Goal: Transaction & Acquisition: Register for event/course

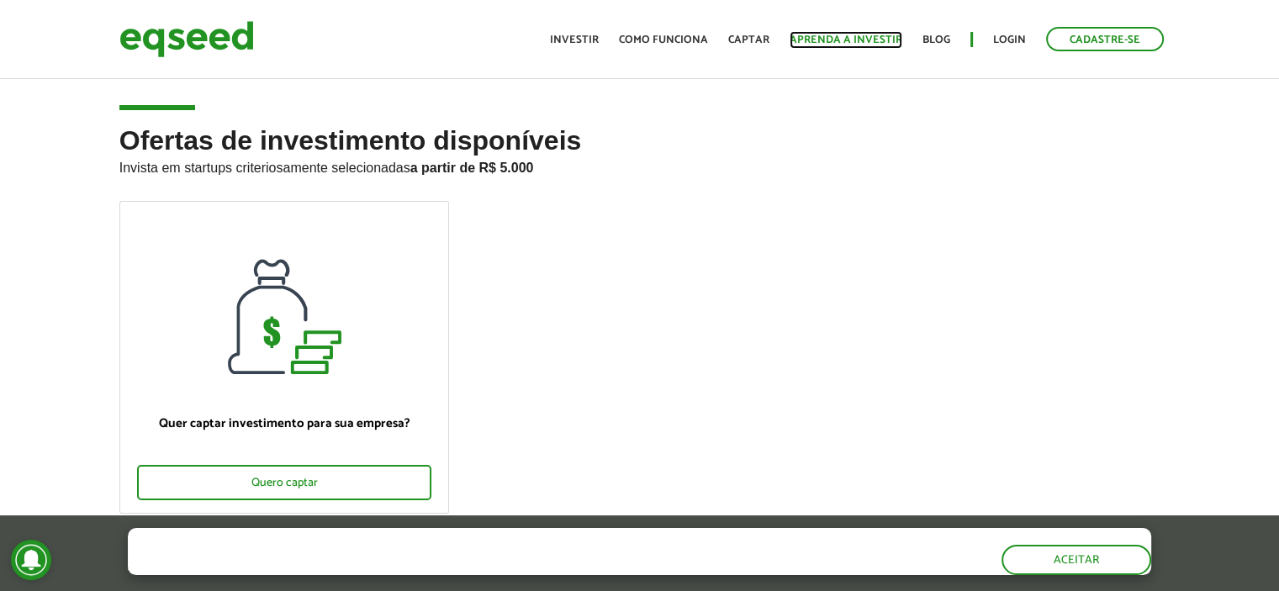
click at [837, 45] on link "Aprenda a investir" at bounding box center [846, 39] width 113 height 11
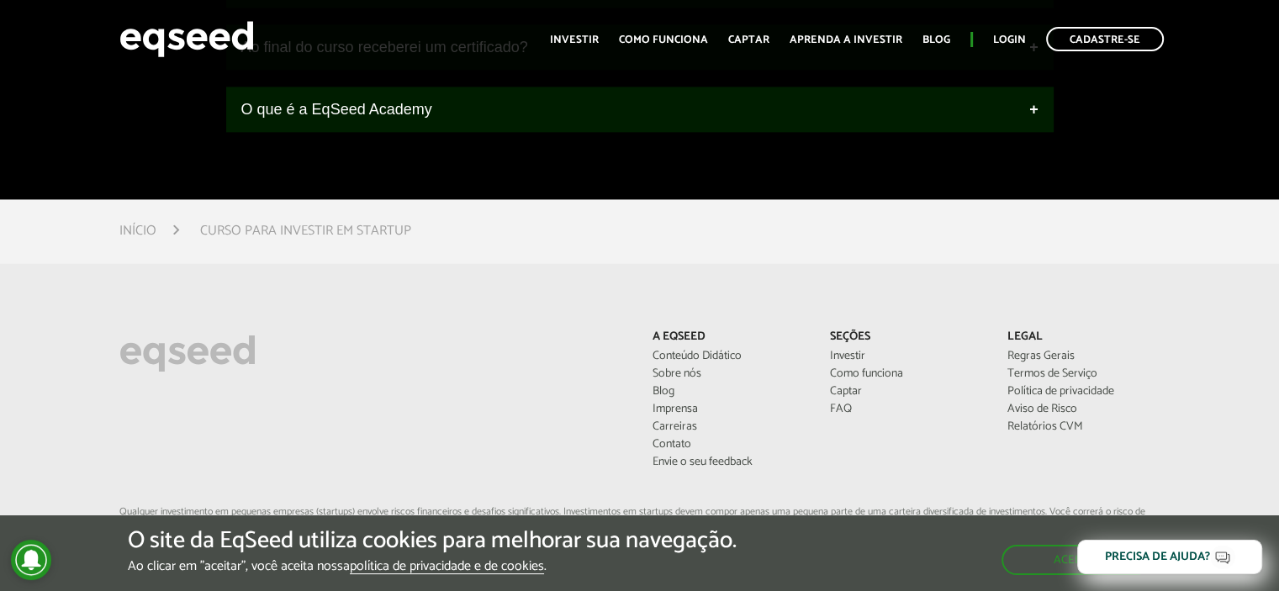
scroll to position [2270, 0]
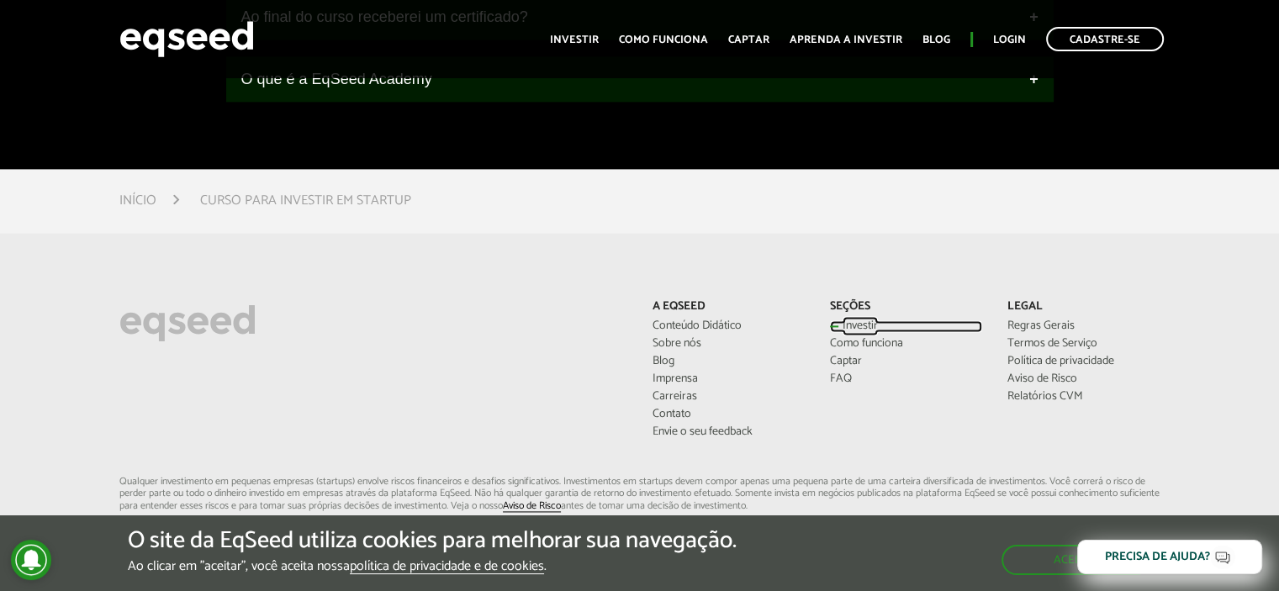
click at [854, 332] on link "Investir" at bounding box center [906, 326] width 152 height 12
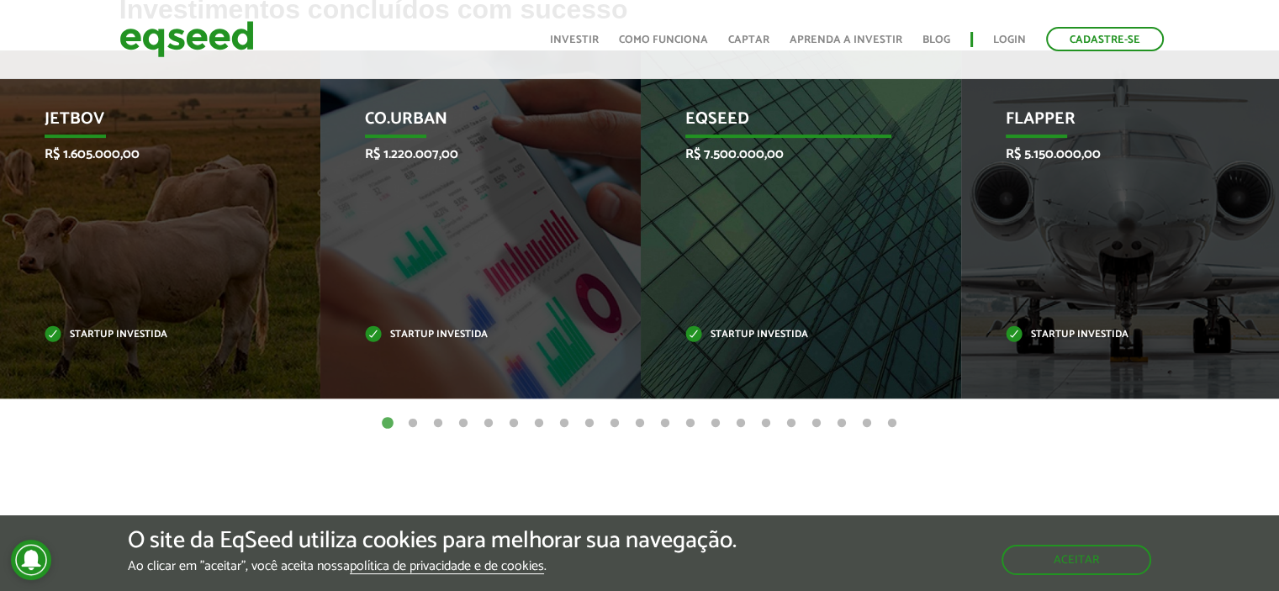
scroll to position [589, 0]
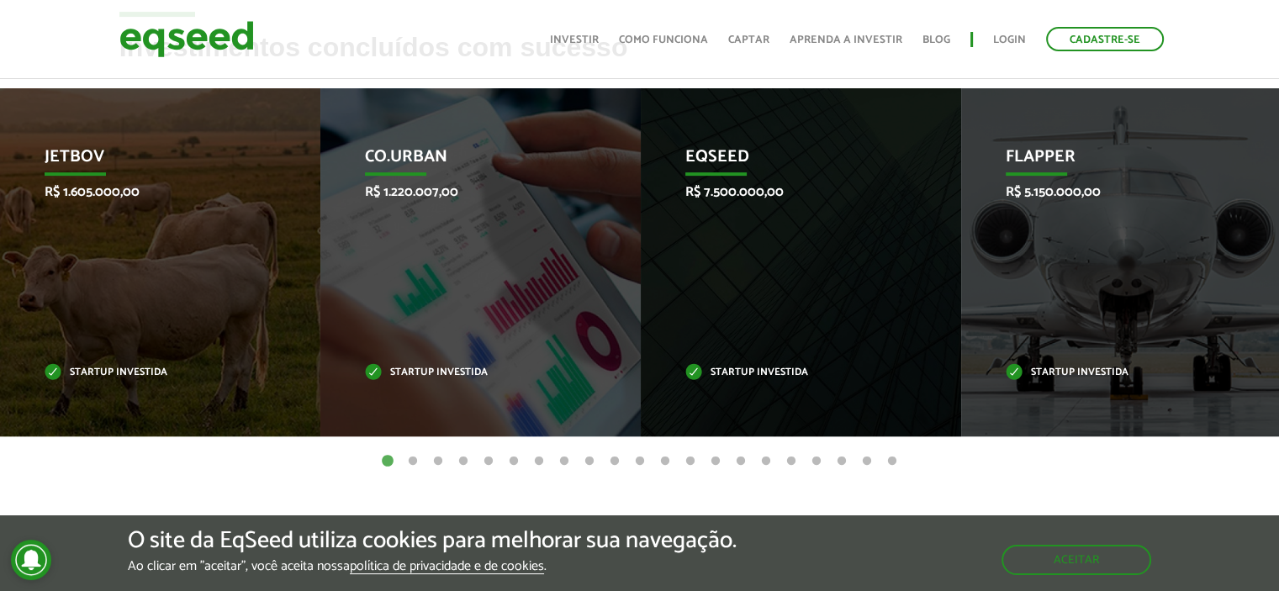
click at [414, 457] on button "2" at bounding box center [412, 461] width 17 height 17
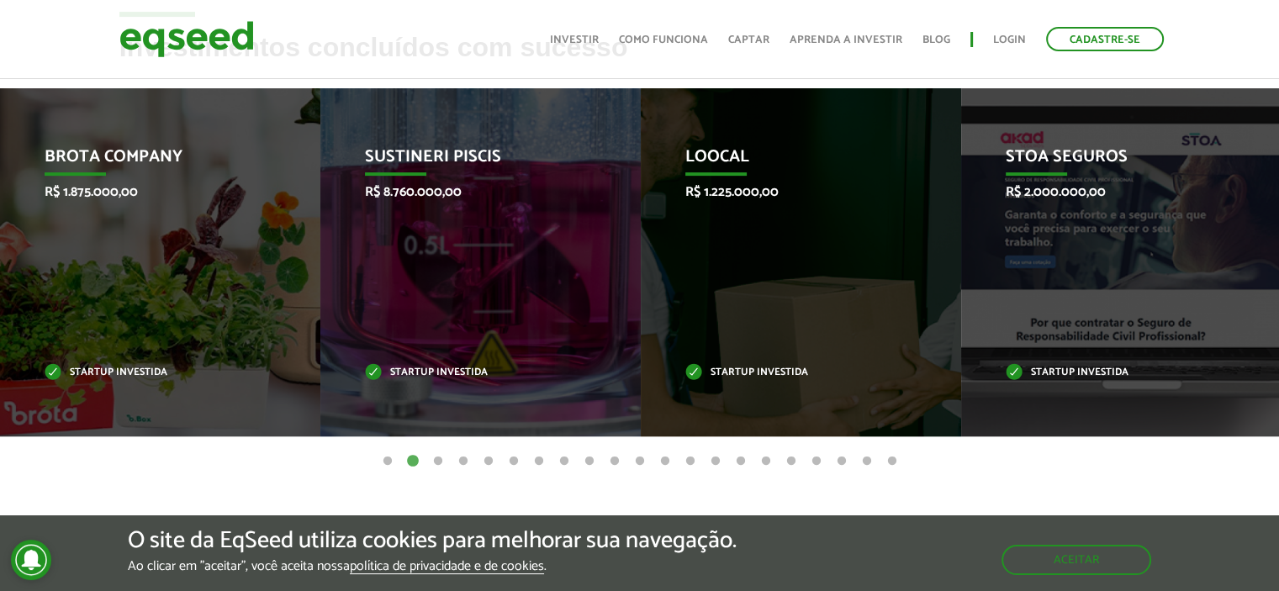
click at [434, 460] on button "3" at bounding box center [438, 461] width 17 height 17
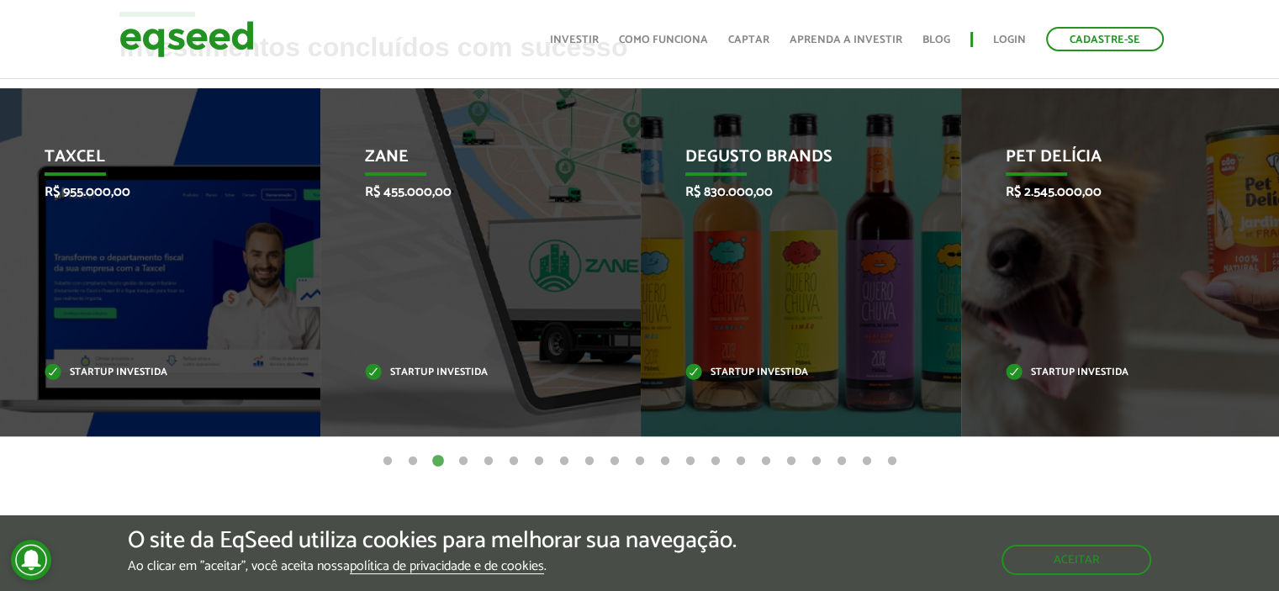
click at [462, 460] on button "4" at bounding box center [463, 461] width 17 height 17
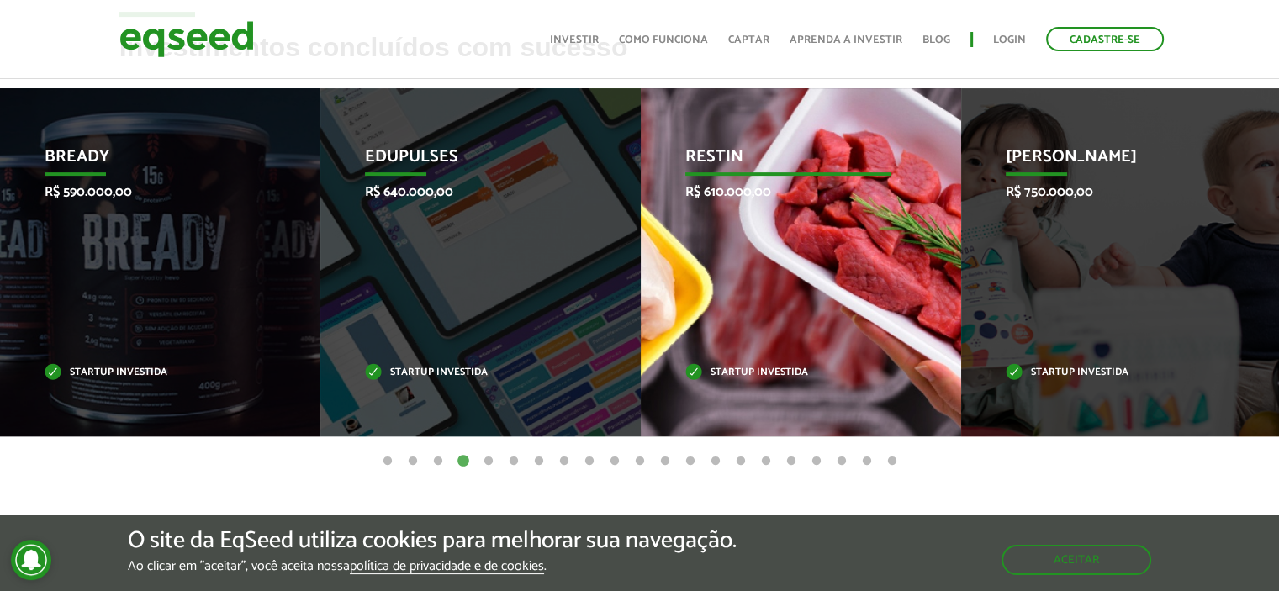
click at [734, 240] on div "Restin R$ 610.000,00 Startup investida" at bounding box center [788, 262] width 295 height 348
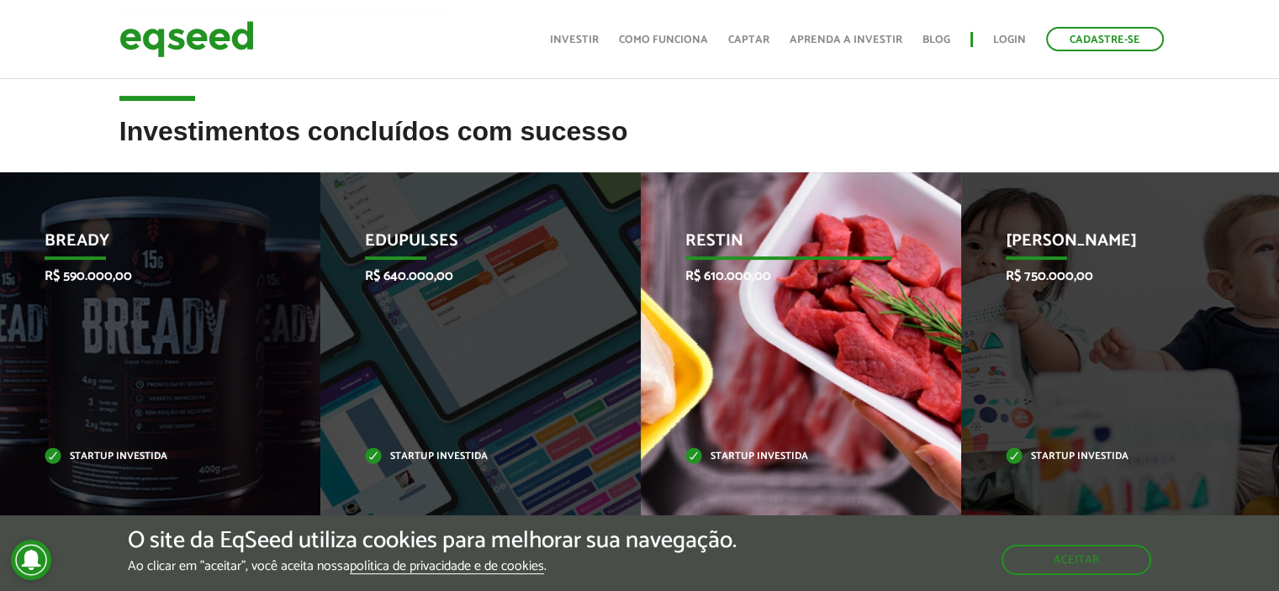
click at [798, 240] on p "Restin" at bounding box center [788, 245] width 207 height 29
click at [803, 333] on div "Restin R$ 610.000,00 Startup investida" at bounding box center [788, 346] width 295 height 348
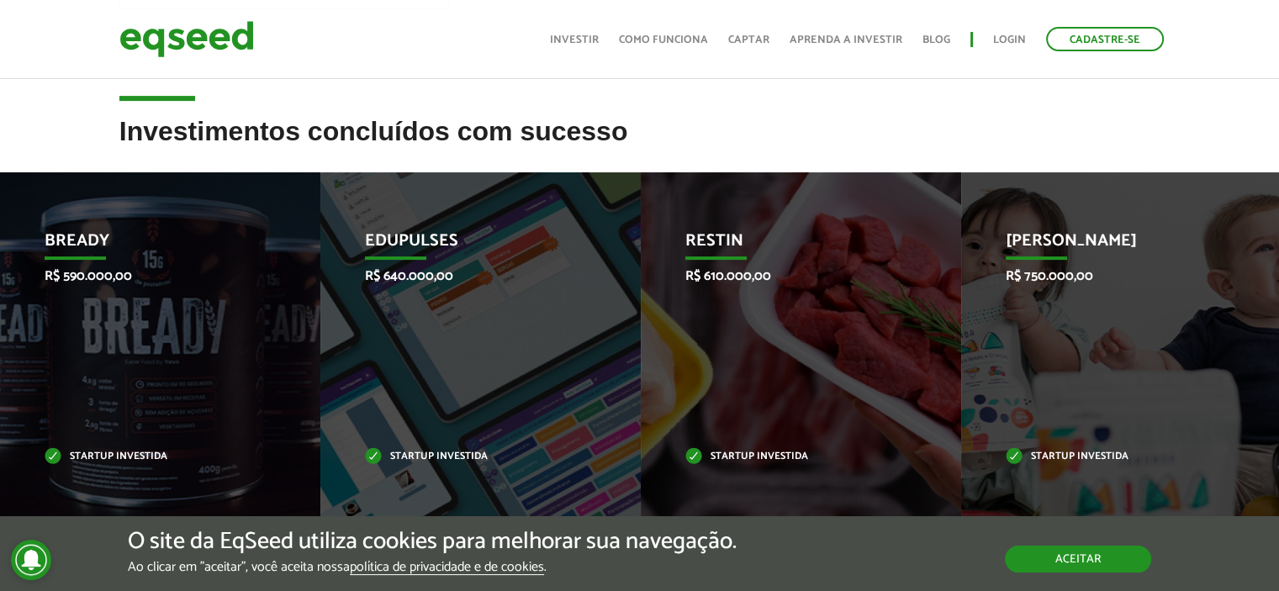
click at [1060, 560] on button "Aceitar" at bounding box center [1078, 559] width 146 height 27
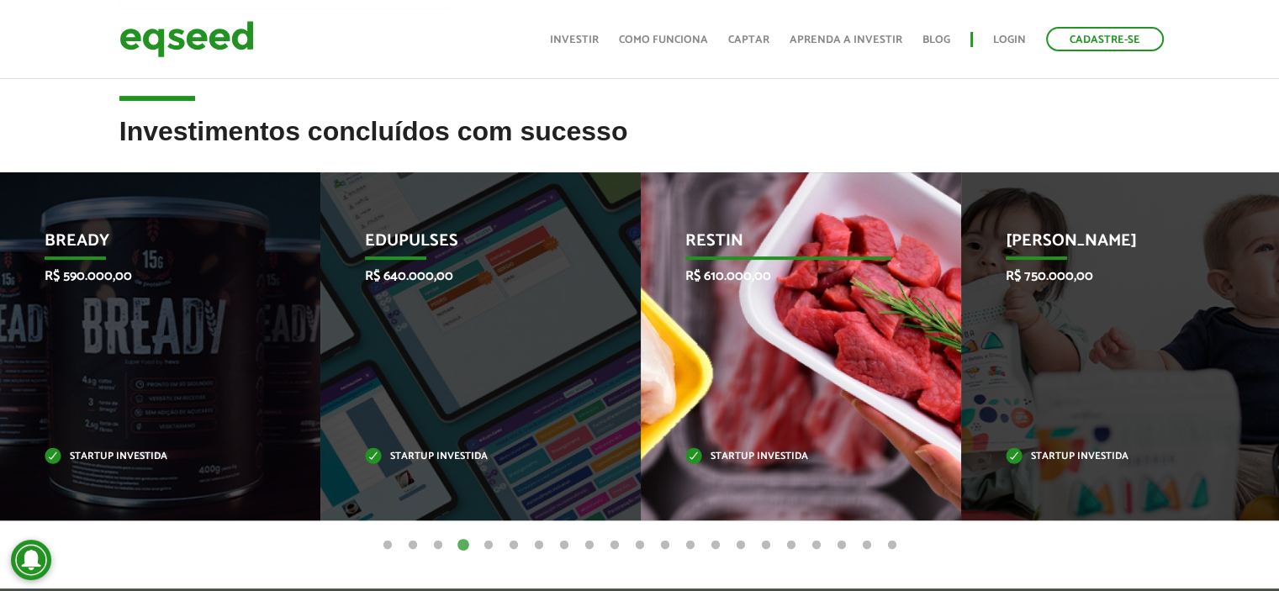
click at [791, 388] on div "Restin R$ 610.000,00 Startup investida" at bounding box center [788, 346] width 295 height 348
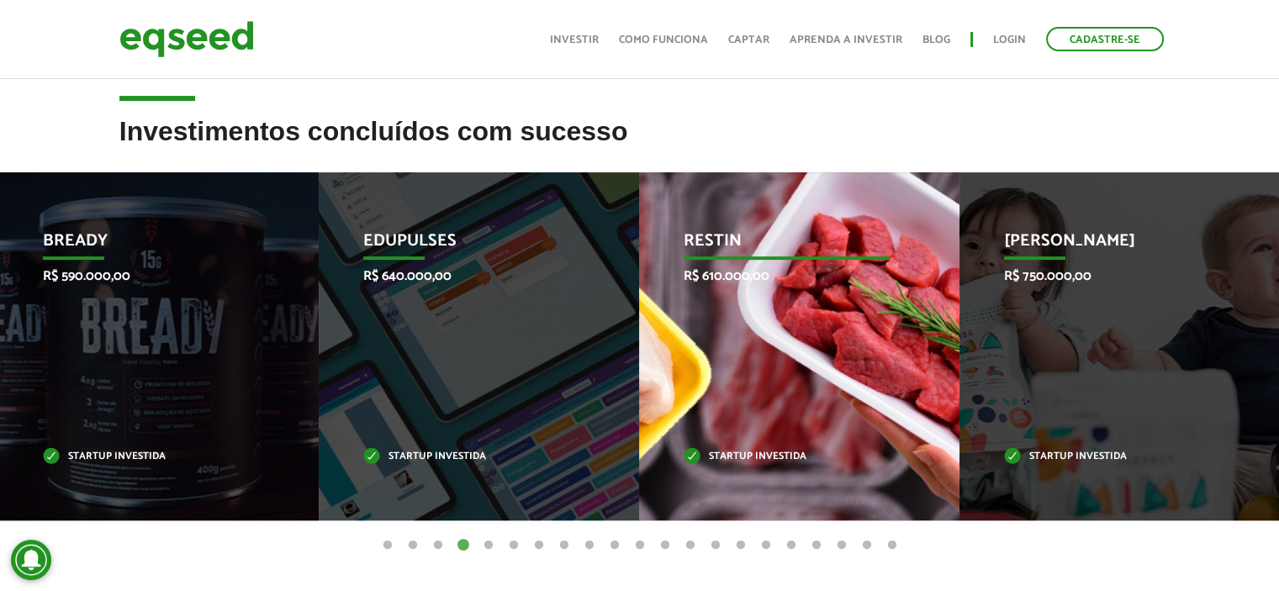
click at [820, 305] on div "Restin R$ 610.000,00 Startup investida" at bounding box center [786, 346] width 295 height 348
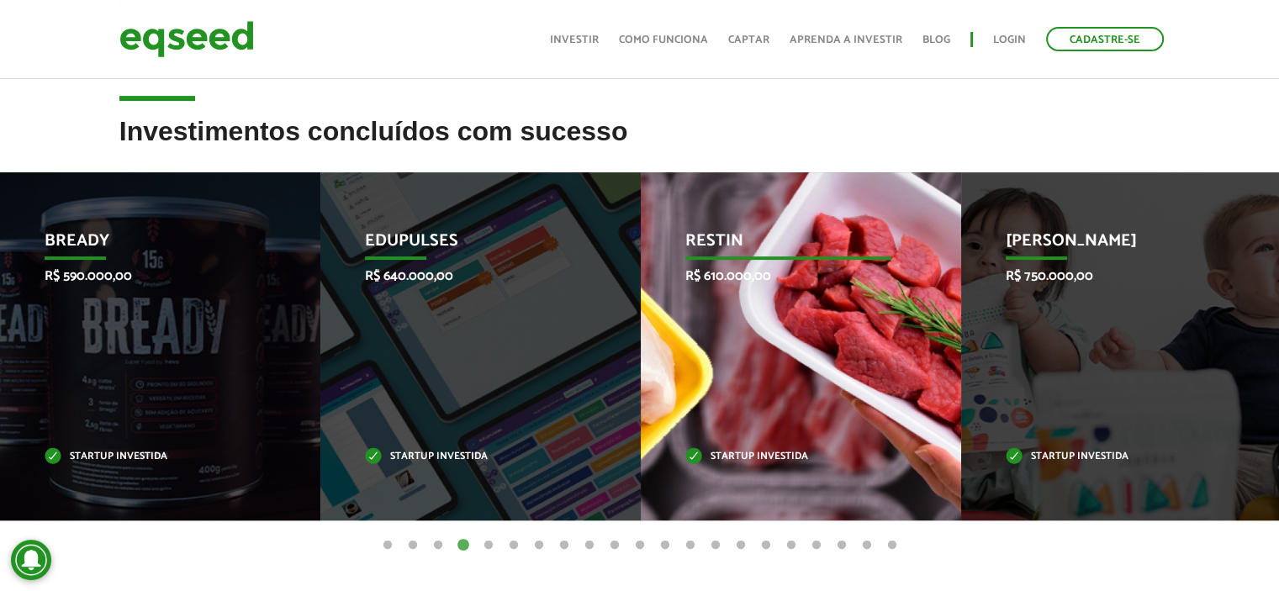
click at [821, 307] on div "Restin R$ 610.000,00 Startup investida" at bounding box center [788, 346] width 295 height 348
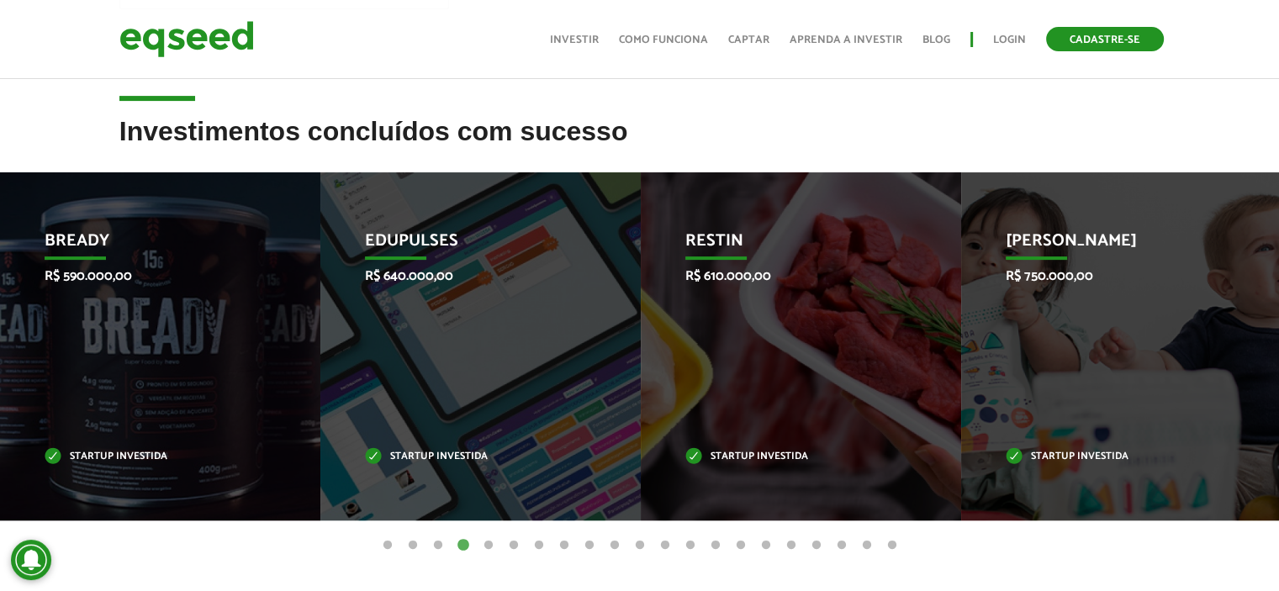
click at [1073, 43] on link "Cadastre-se" at bounding box center [1105, 39] width 118 height 24
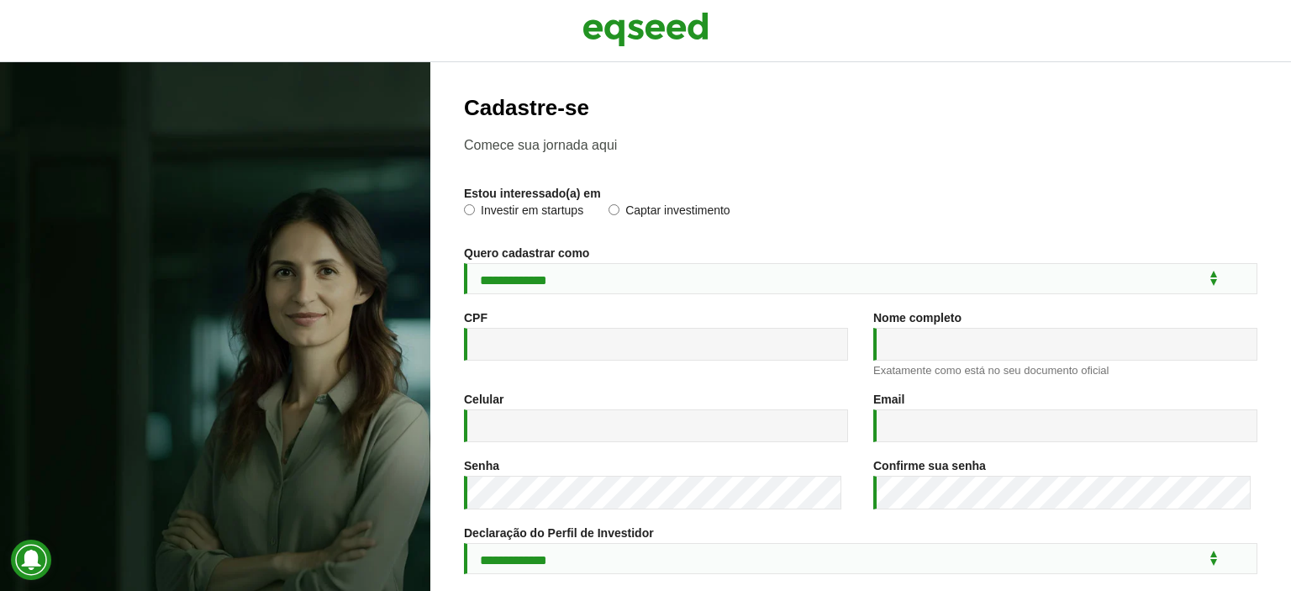
click at [536, 217] on label "Investir em startups" at bounding box center [523, 212] width 119 height 17
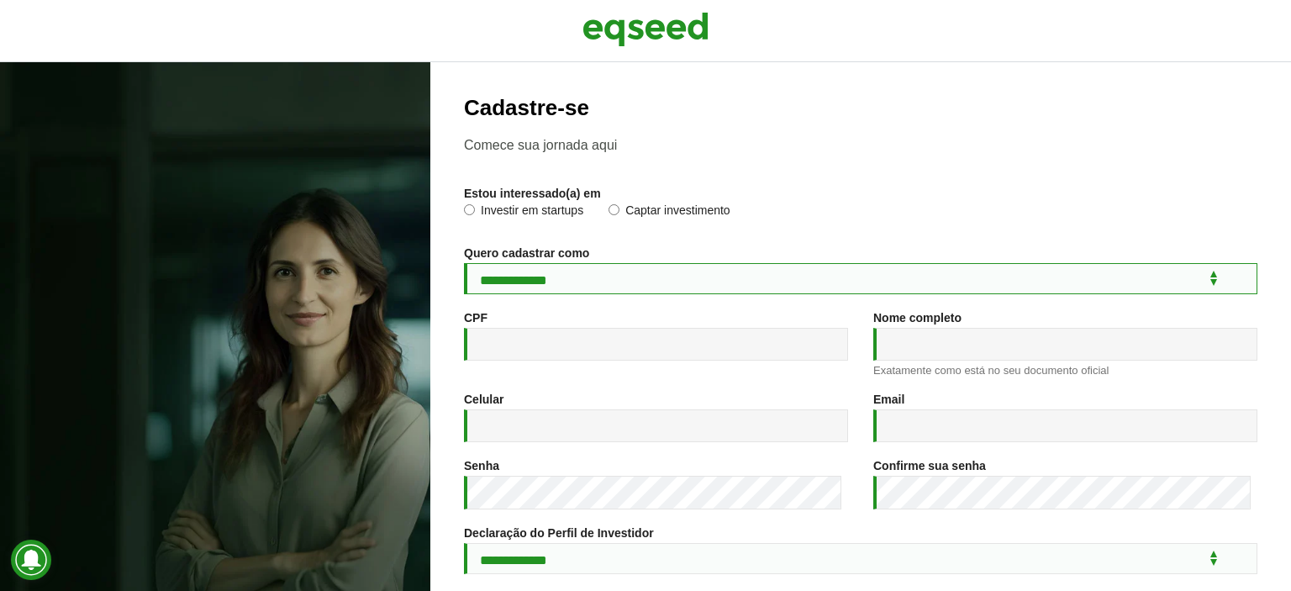
click at [510, 288] on select "**********" at bounding box center [861, 278] width 794 height 31
select select "***"
click at [464, 266] on select "**********" at bounding box center [861, 278] width 794 height 31
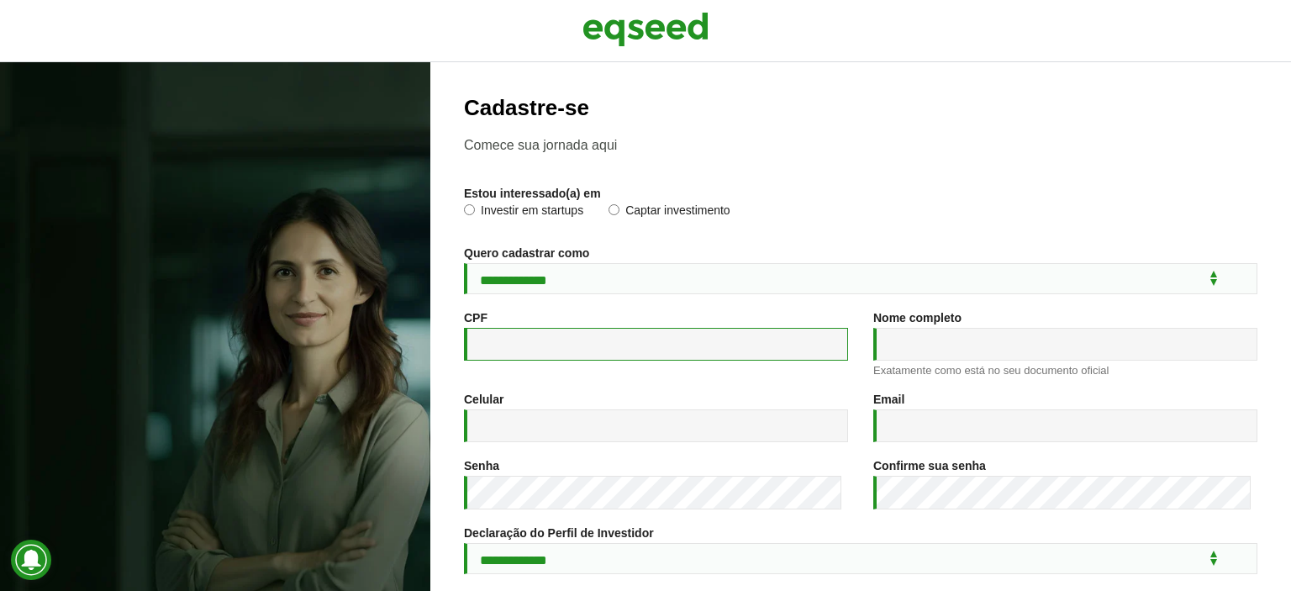
click at [500, 338] on input "CPF *" at bounding box center [656, 344] width 384 height 33
type input "**********"
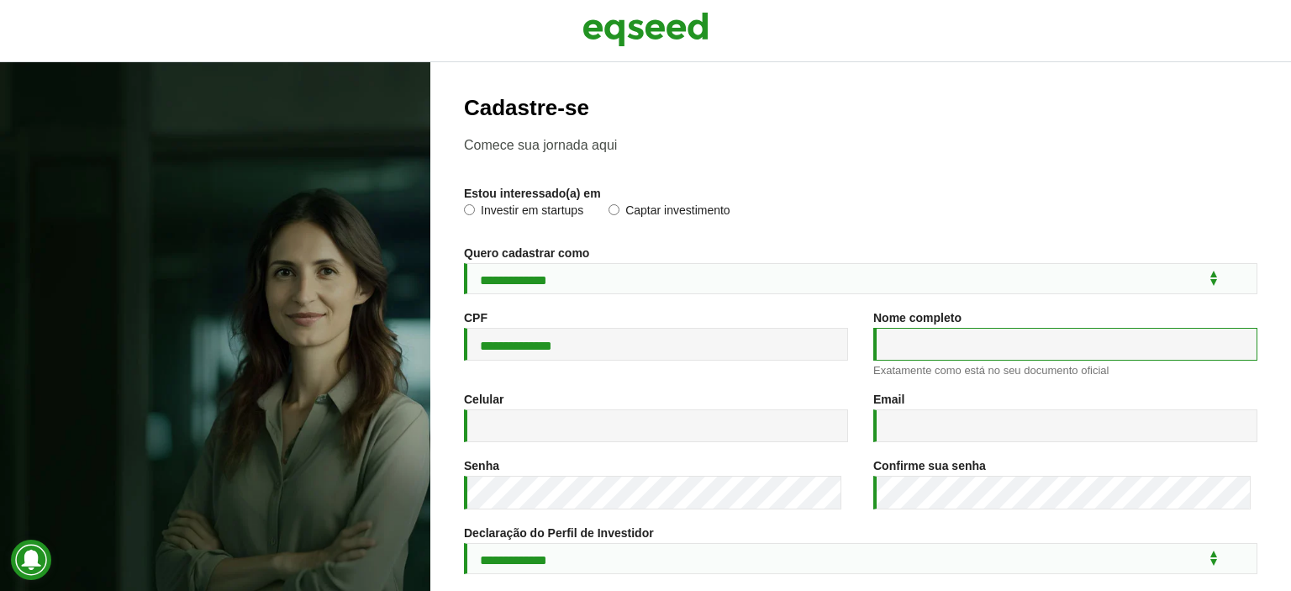
click at [935, 355] on input "Nome completo *" at bounding box center [1066, 344] width 384 height 33
type input "**********"
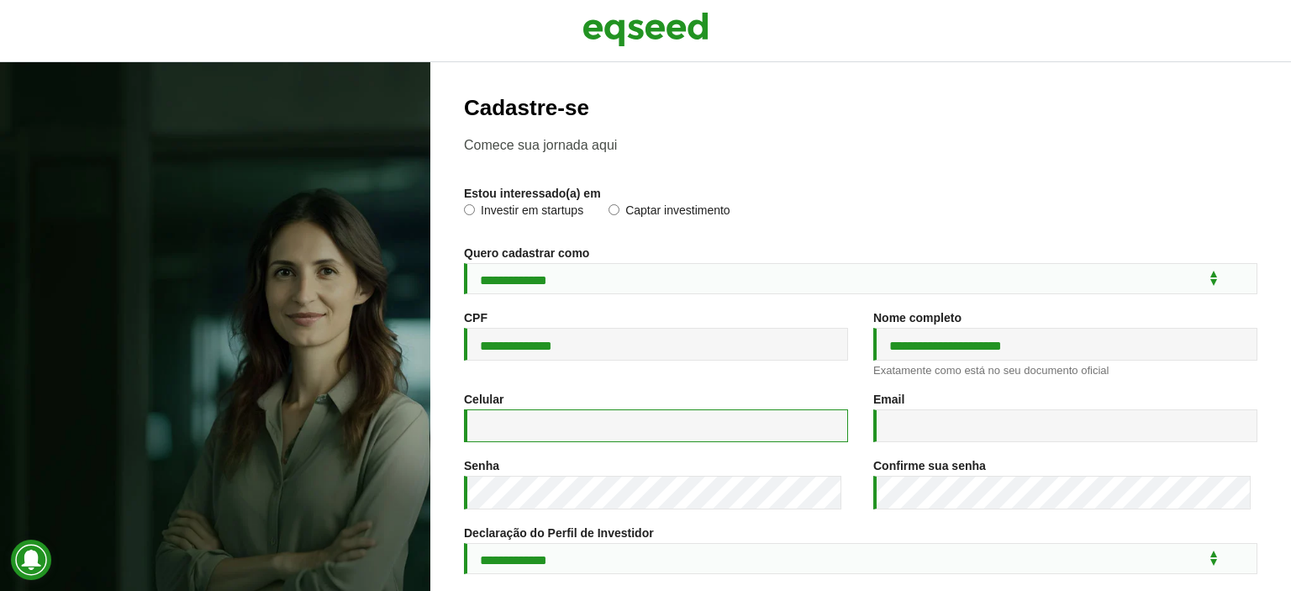
type input "**********"
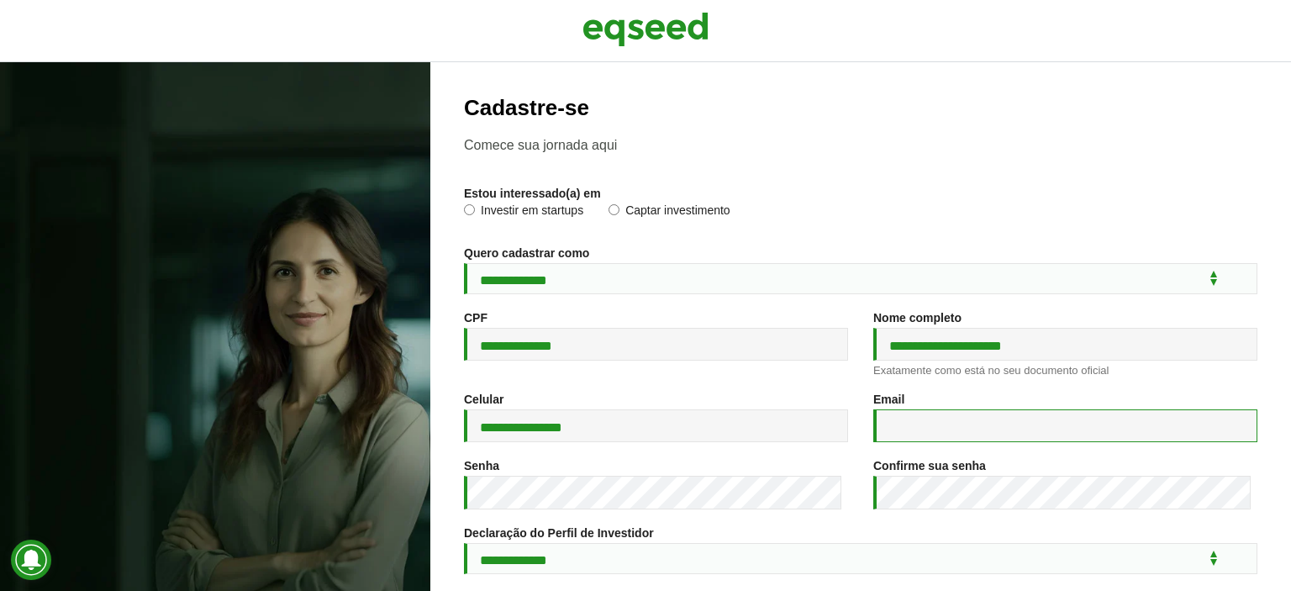
click at [909, 436] on input "Email *" at bounding box center [1066, 425] width 384 height 33
type input "**********"
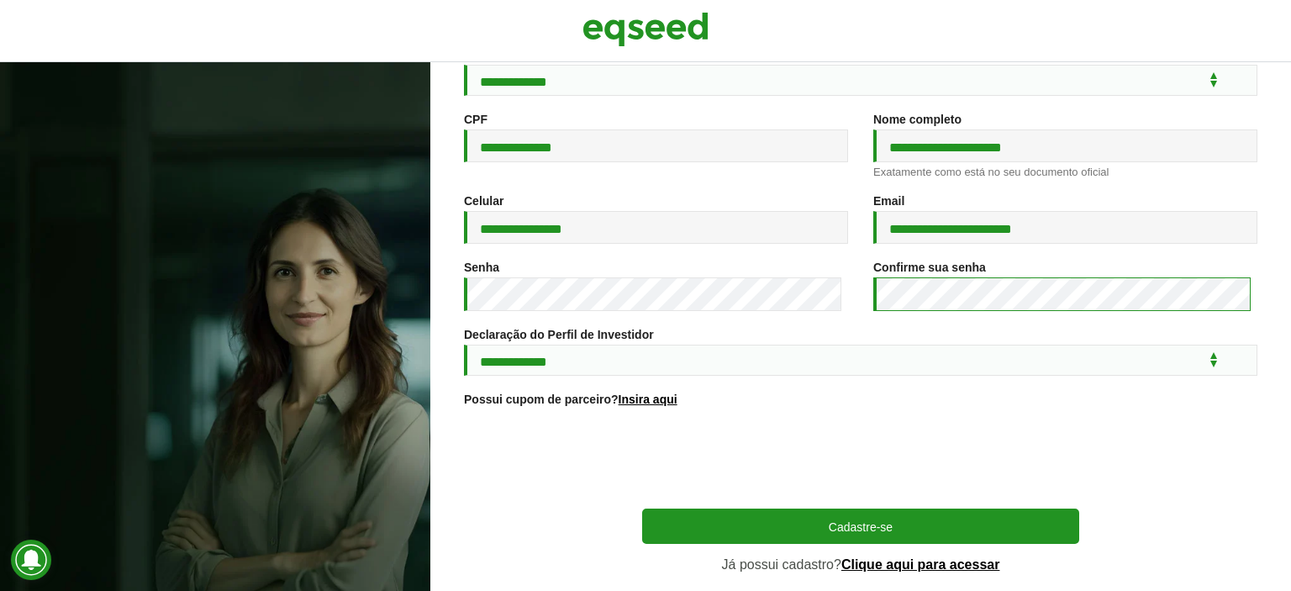
scroll to position [252, 0]
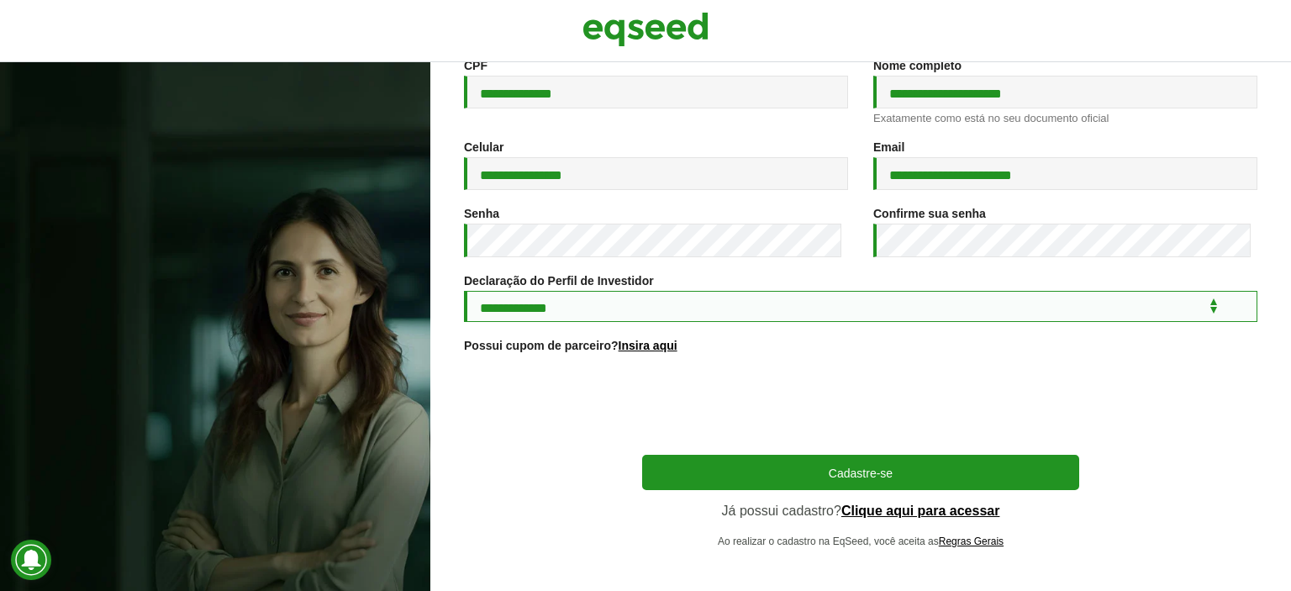
click at [577, 313] on select "**********" at bounding box center [861, 306] width 794 height 31
select select "***"
click at [464, 302] on select "**********" at bounding box center [861, 306] width 794 height 31
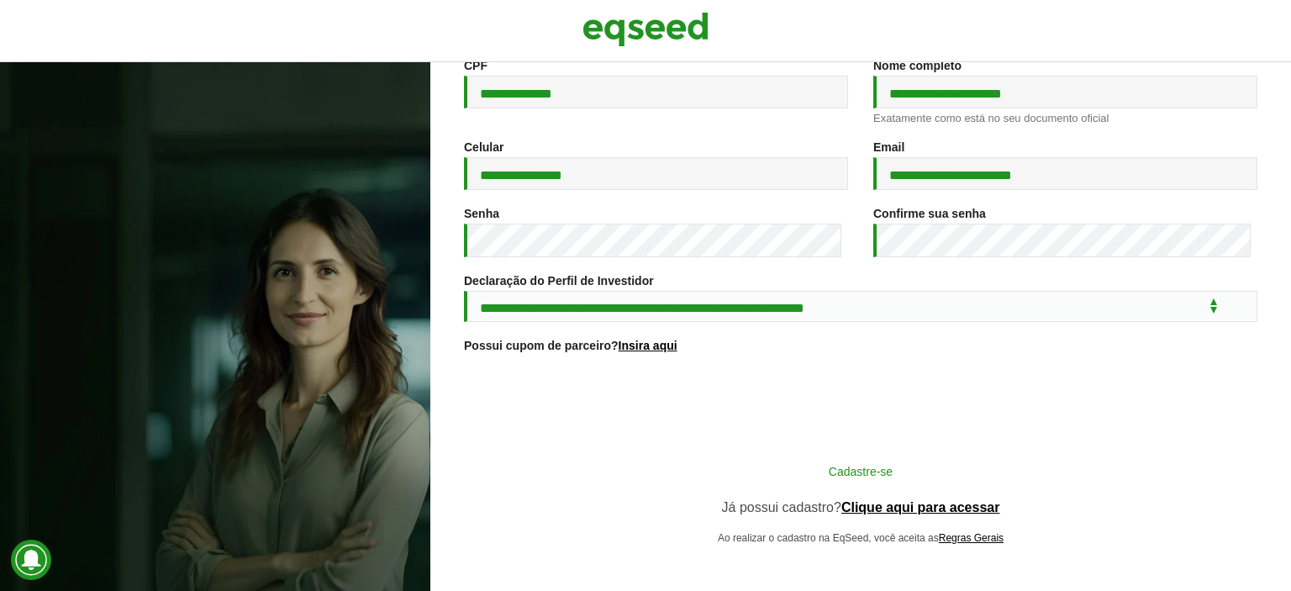
click at [753, 475] on button "Cadastre-se" at bounding box center [860, 471] width 437 height 32
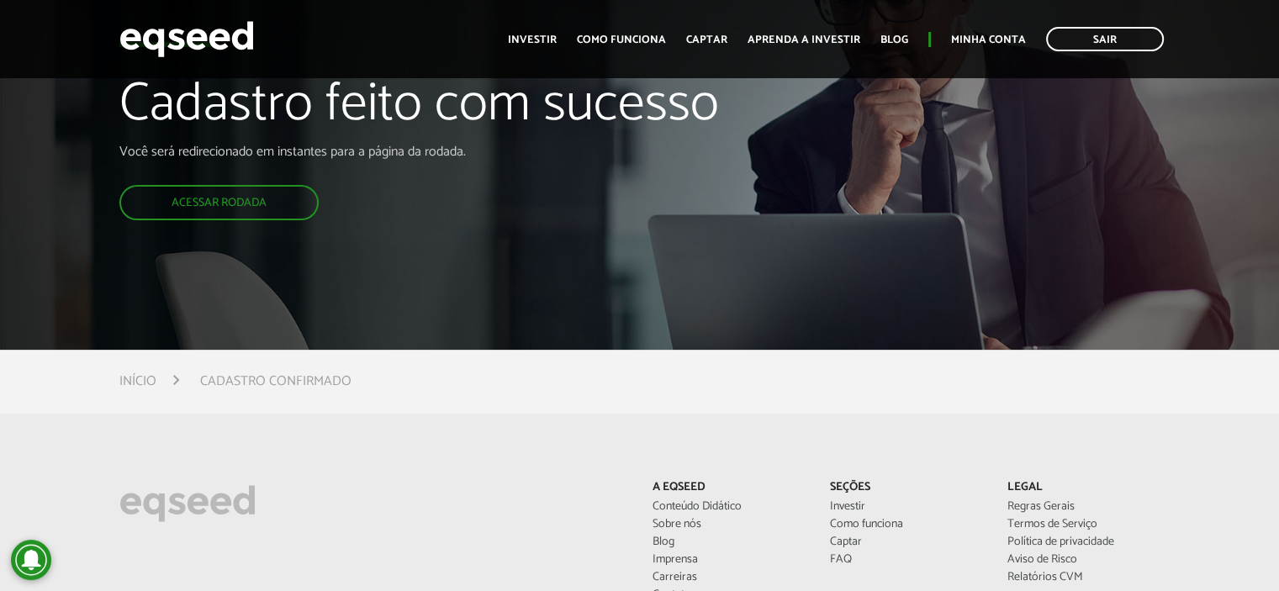
scroll to position [84, 0]
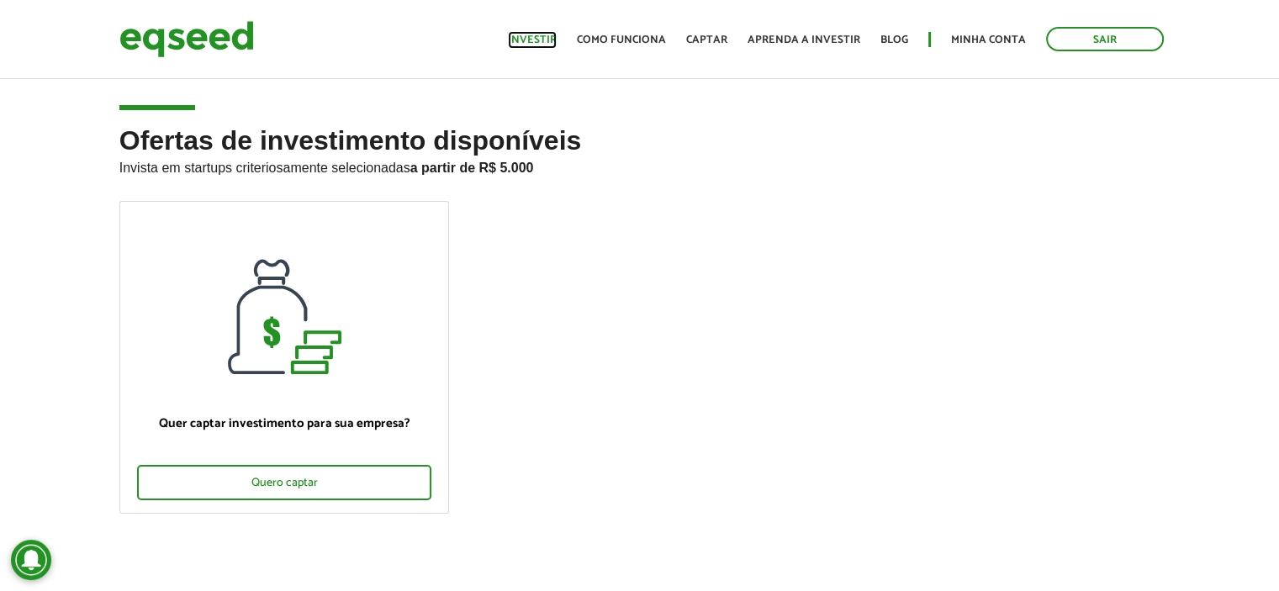
click at [531, 41] on link "Investir" at bounding box center [532, 39] width 49 height 11
click at [529, 38] on link "Investir" at bounding box center [532, 39] width 49 height 11
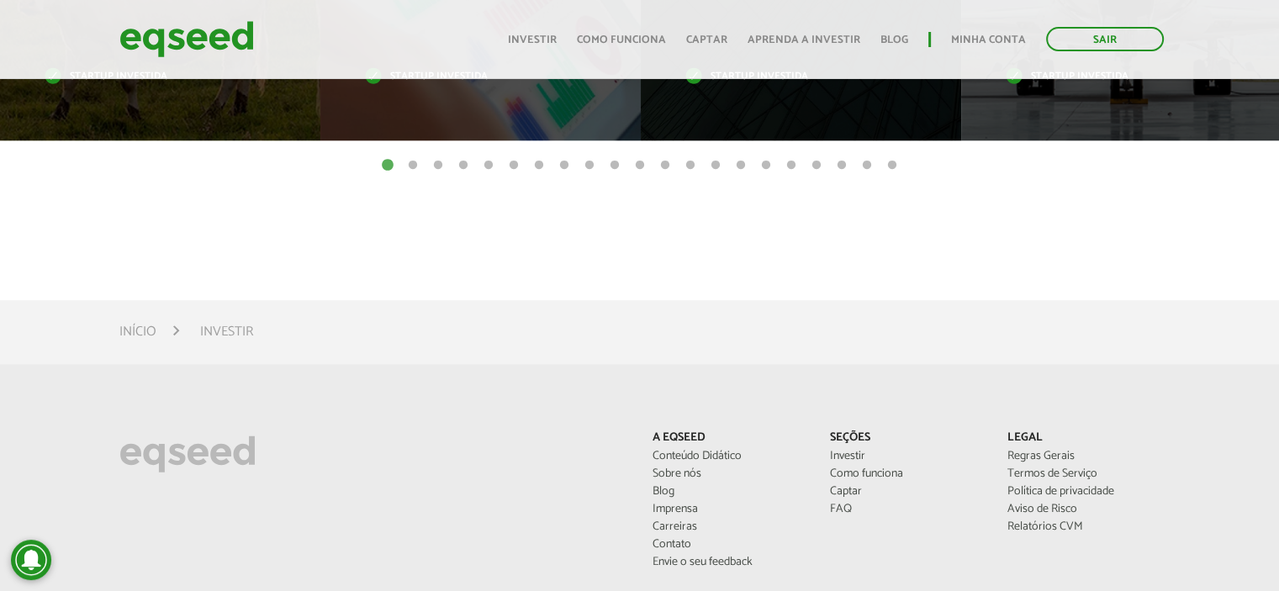
scroll to position [925, 0]
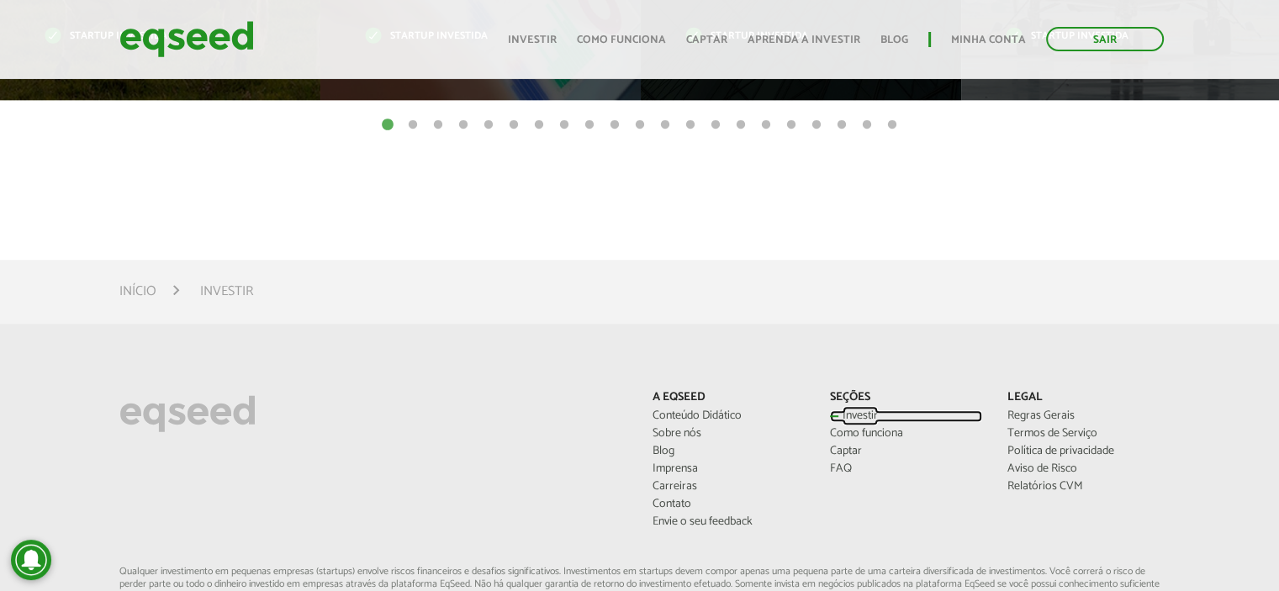
click at [840, 414] on link "Investir" at bounding box center [906, 416] width 152 height 12
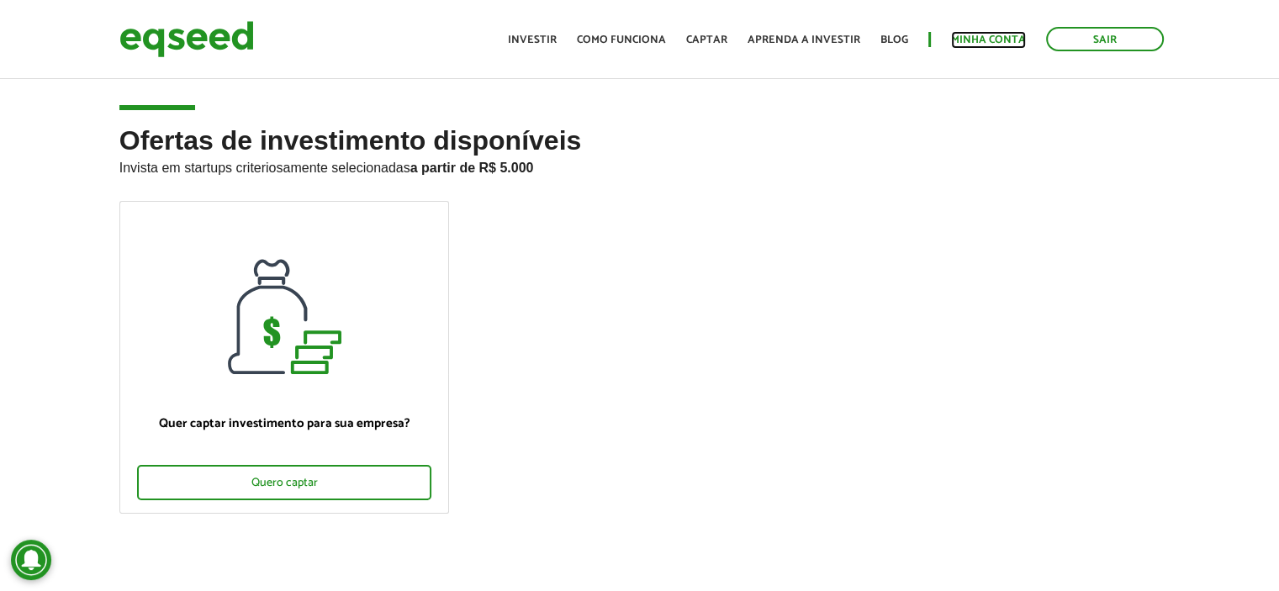
click at [972, 40] on link "Minha conta" at bounding box center [988, 39] width 75 height 11
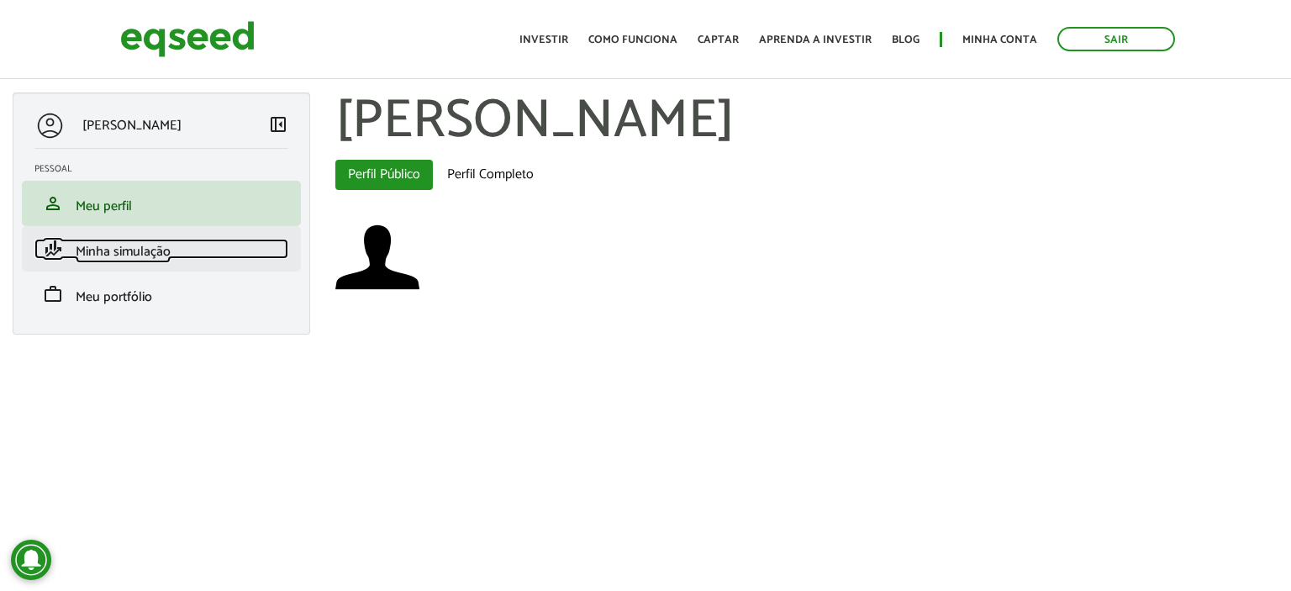
click at [151, 256] on span "Minha simulação" at bounding box center [123, 251] width 95 height 23
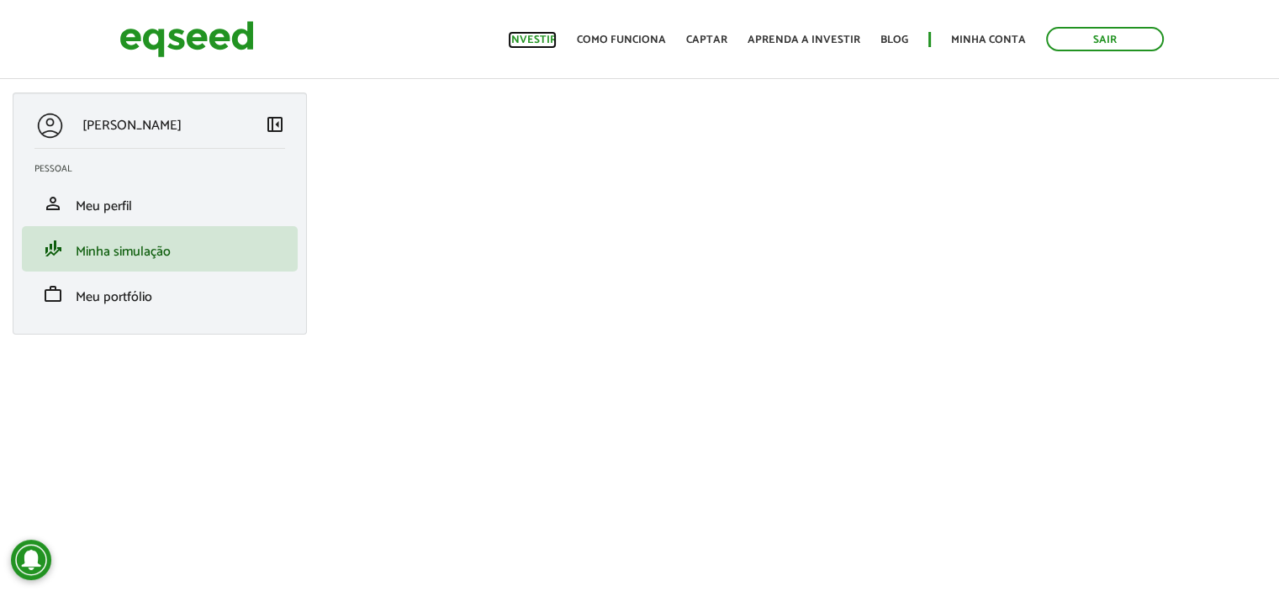
click at [545, 38] on link "Investir" at bounding box center [532, 39] width 49 height 11
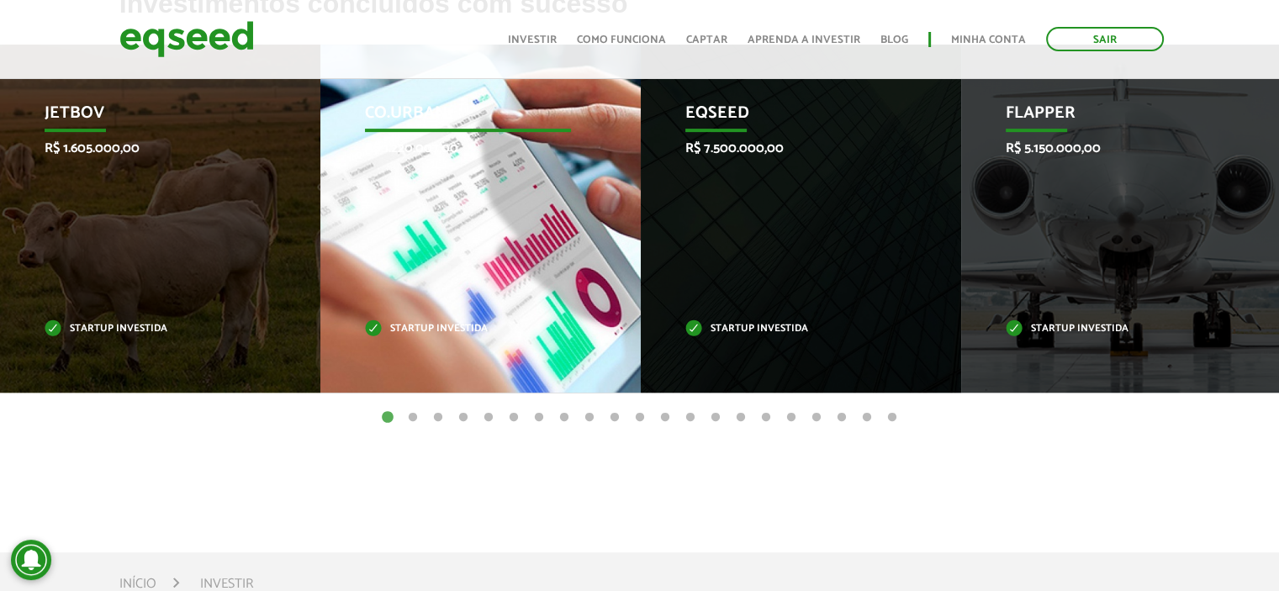
scroll to position [673, 0]
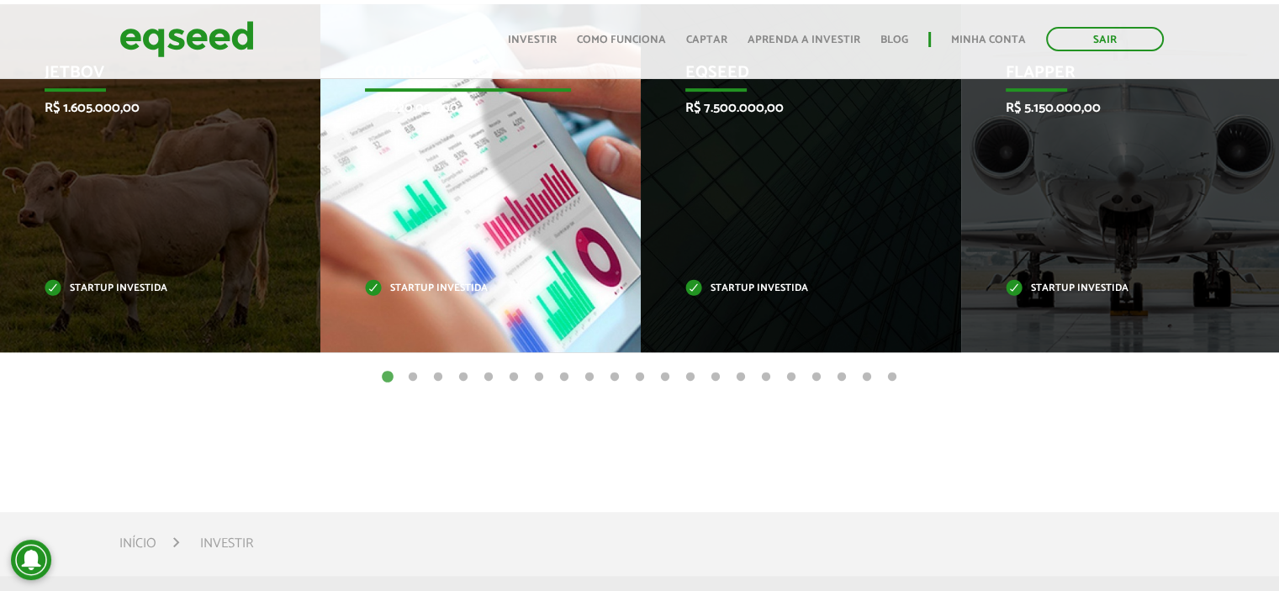
click at [387, 186] on div "Co.Urban R$ 1.220.007,00 Startup investida" at bounding box center [467, 178] width 295 height 348
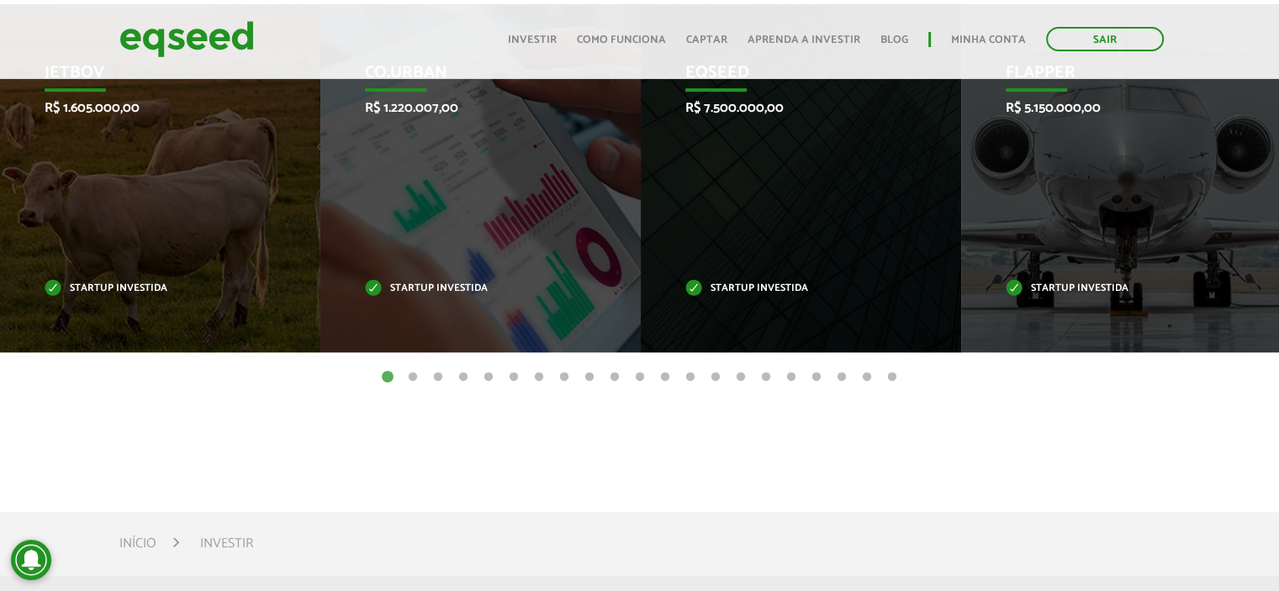
scroll to position [589, 0]
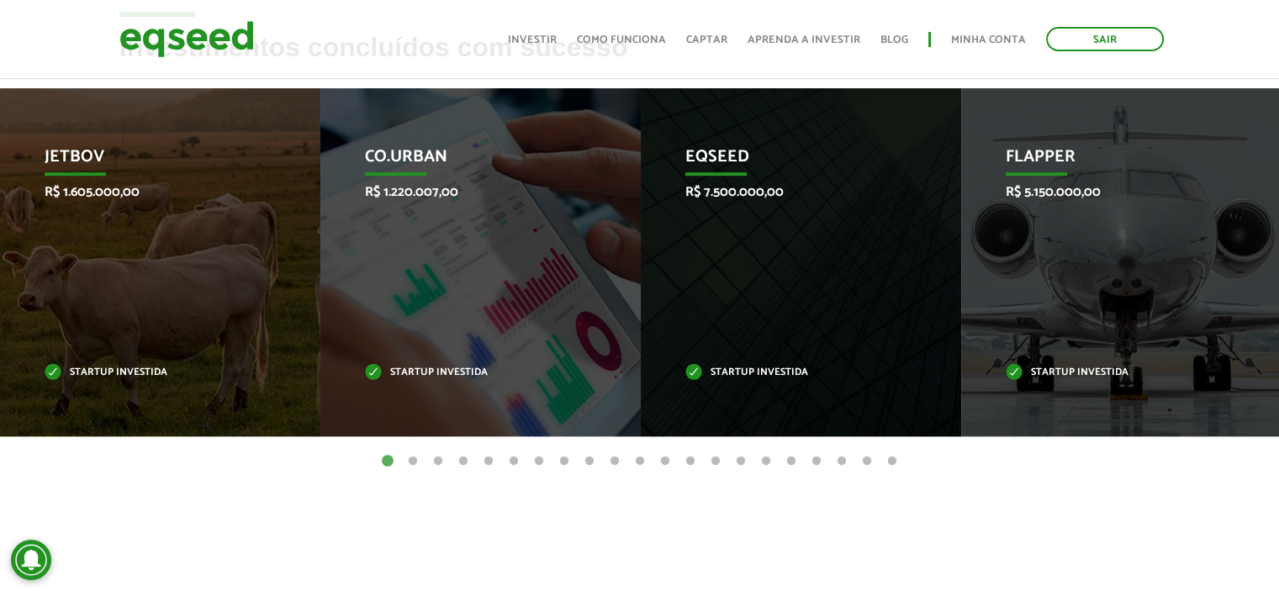
click at [415, 463] on button "2" at bounding box center [412, 461] width 17 height 17
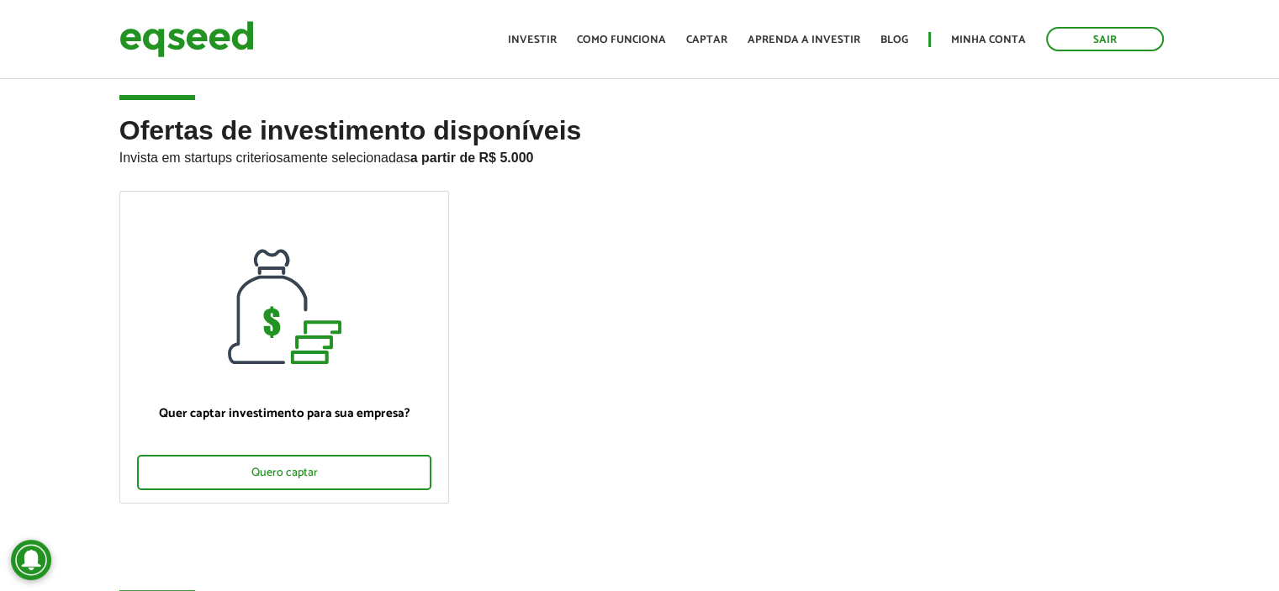
scroll to position [0, 0]
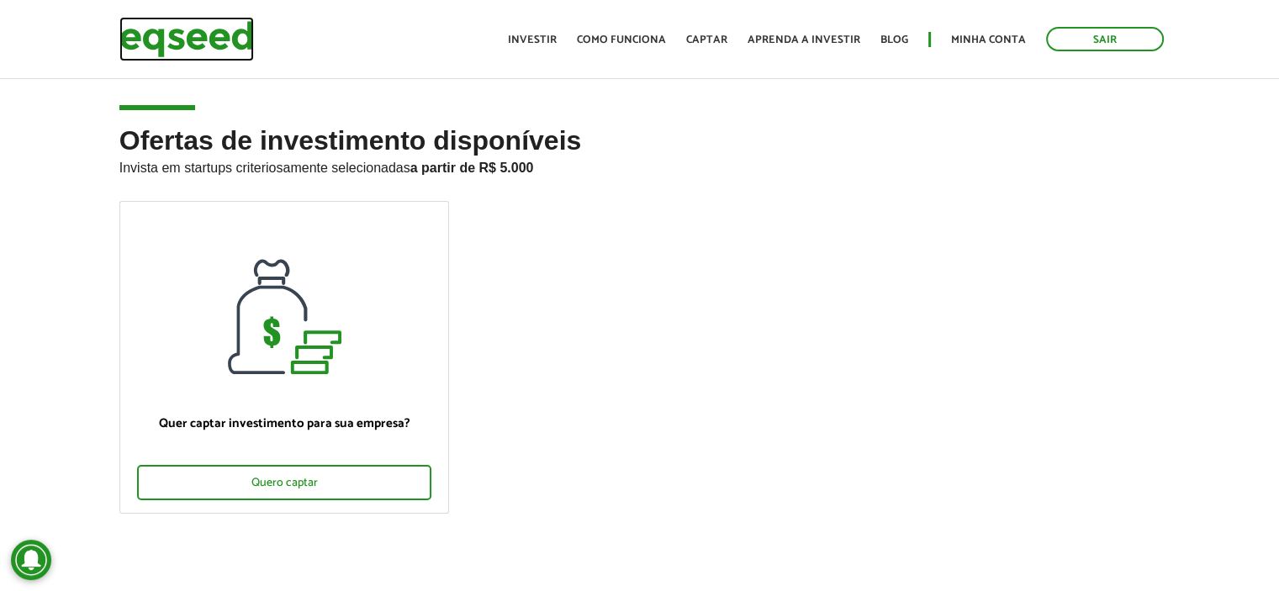
click at [212, 37] on img at bounding box center [186, 39] width 135 height 45
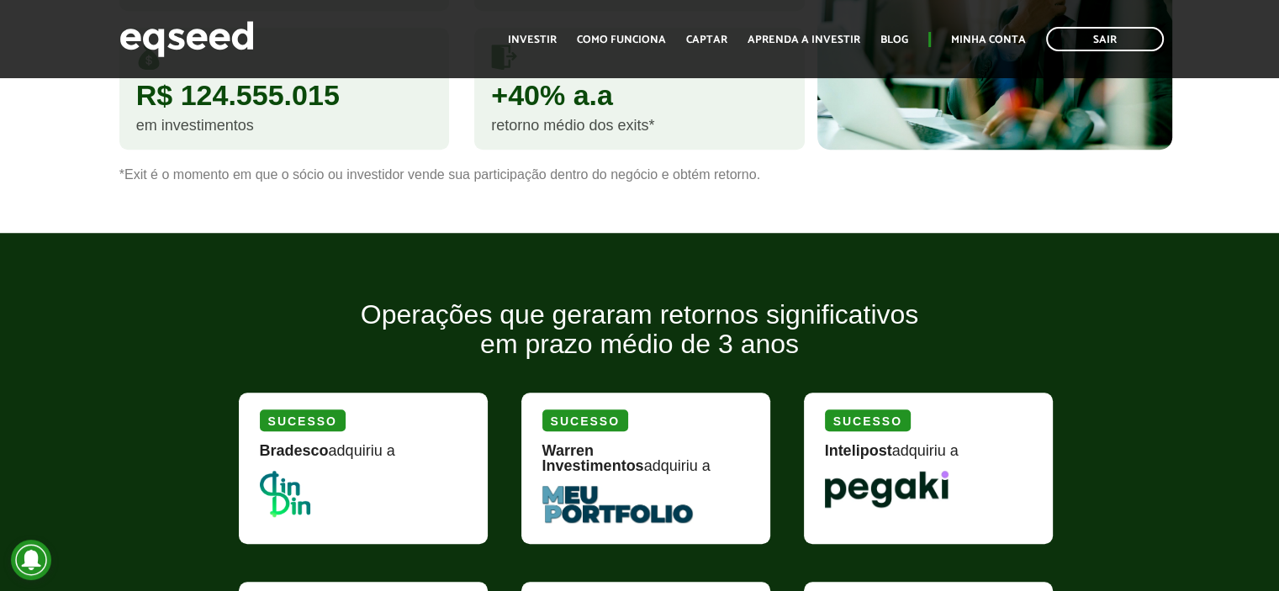
scroll to position [1261, 0]
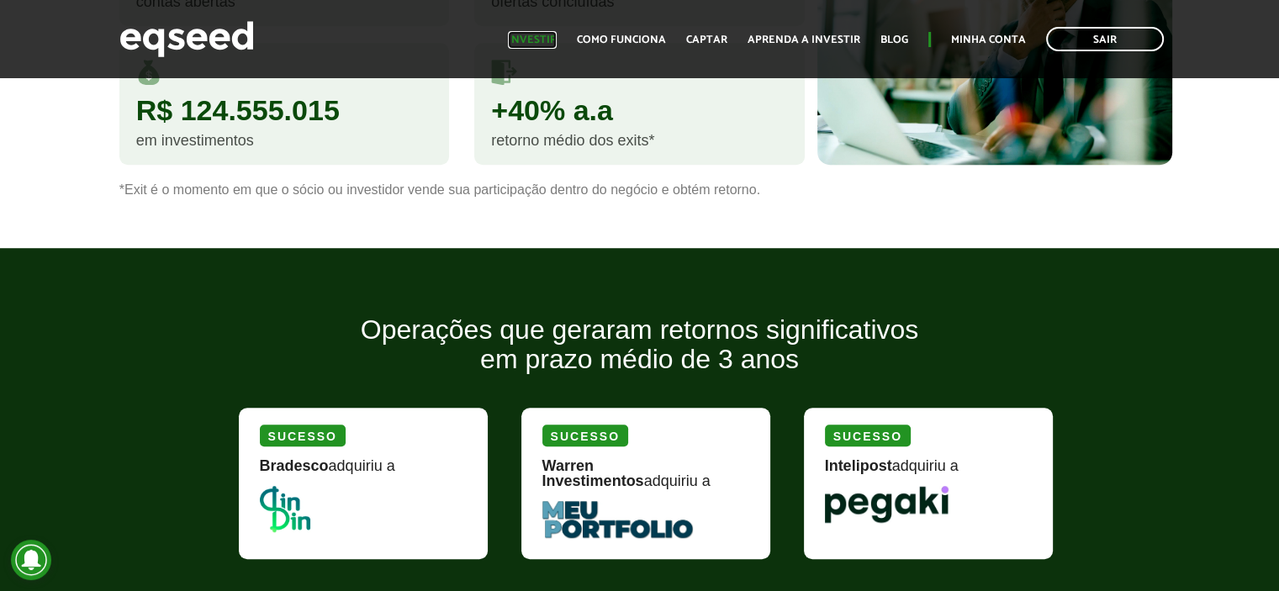
click at [546, 43] on link "Investir" at bounding box center [532, 39] width 49 height 11
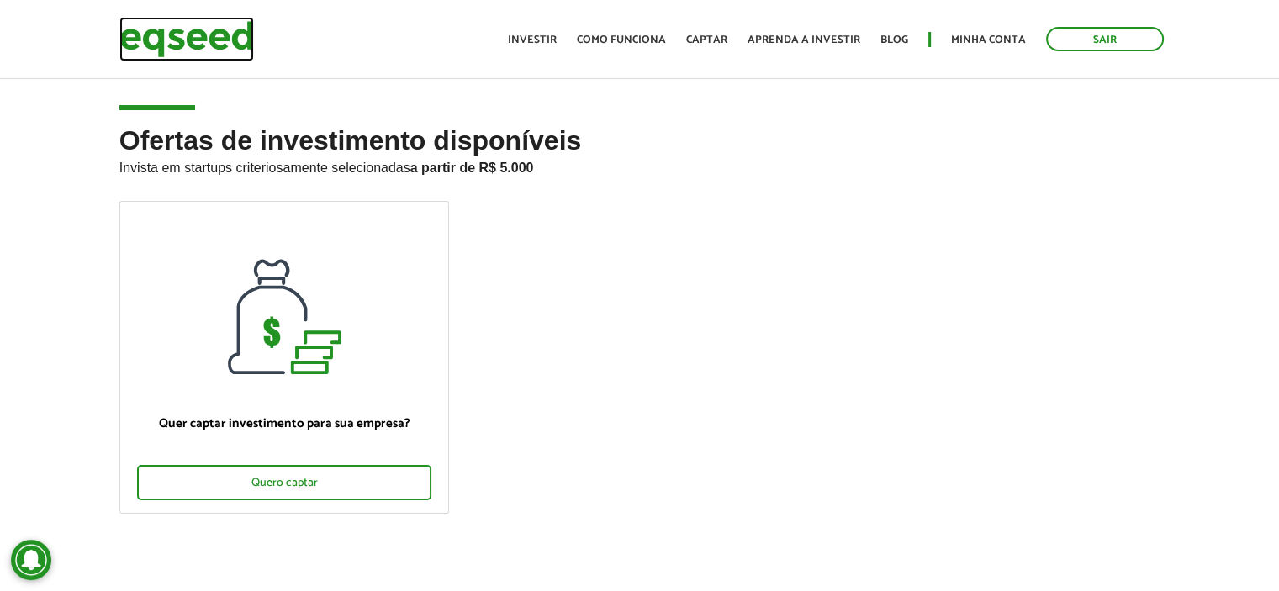
click at [185, 29] on img at bounding box center [186, 39] width 135 height 45
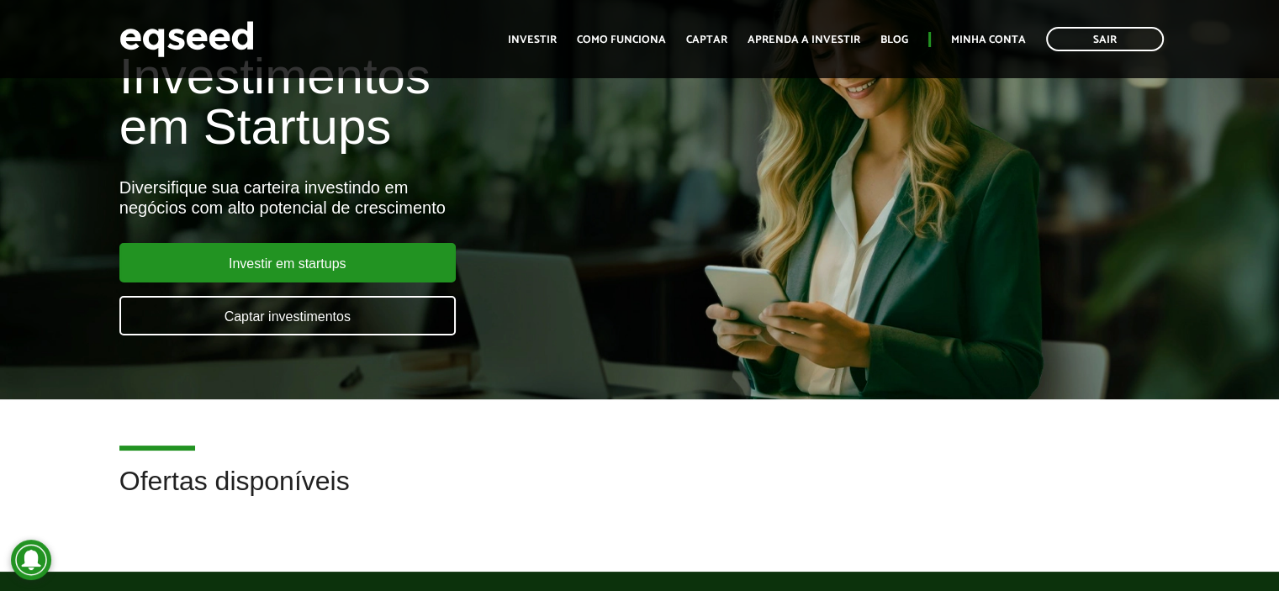
scroll to position [84, 0]
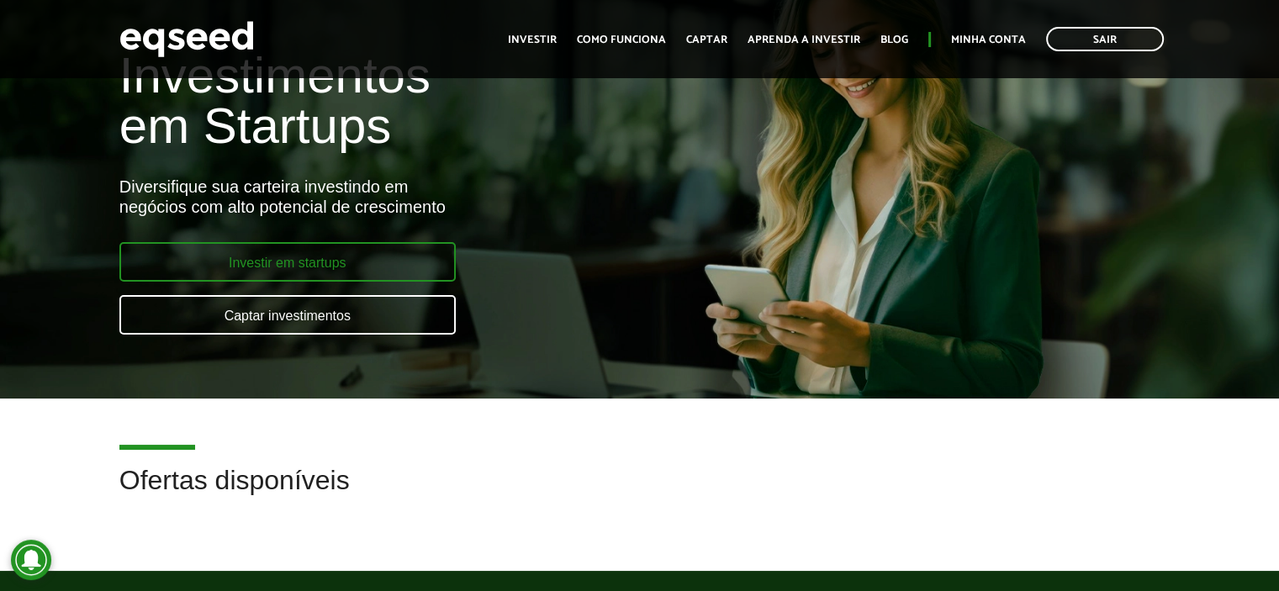
click at [390, 260] on link "Investir em startups" at bounding box center [287, 262] width 336 height 40
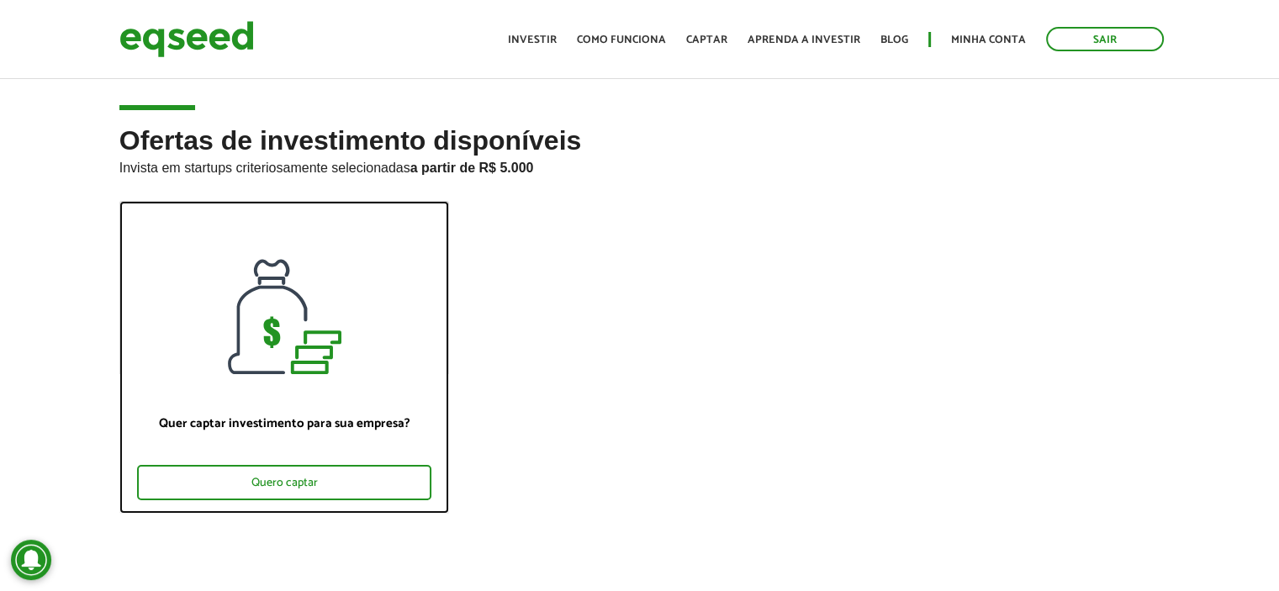
click at [356, 362] on div at bounding box center [284, 288] width 329 height 172
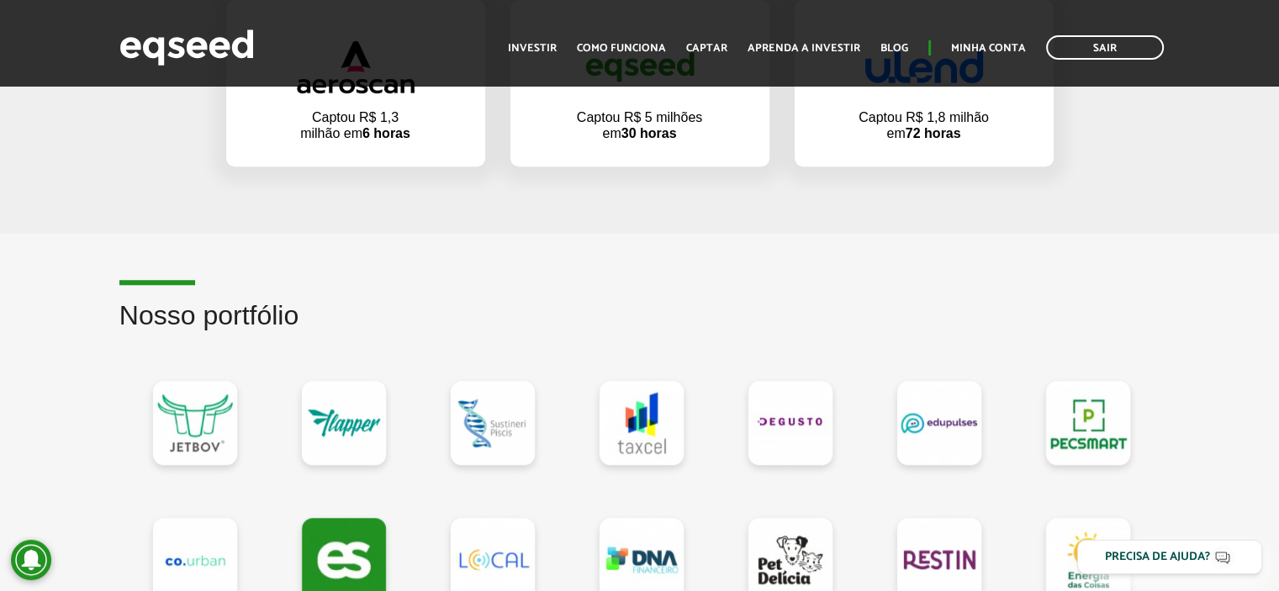
scroll to position [1345, 0]
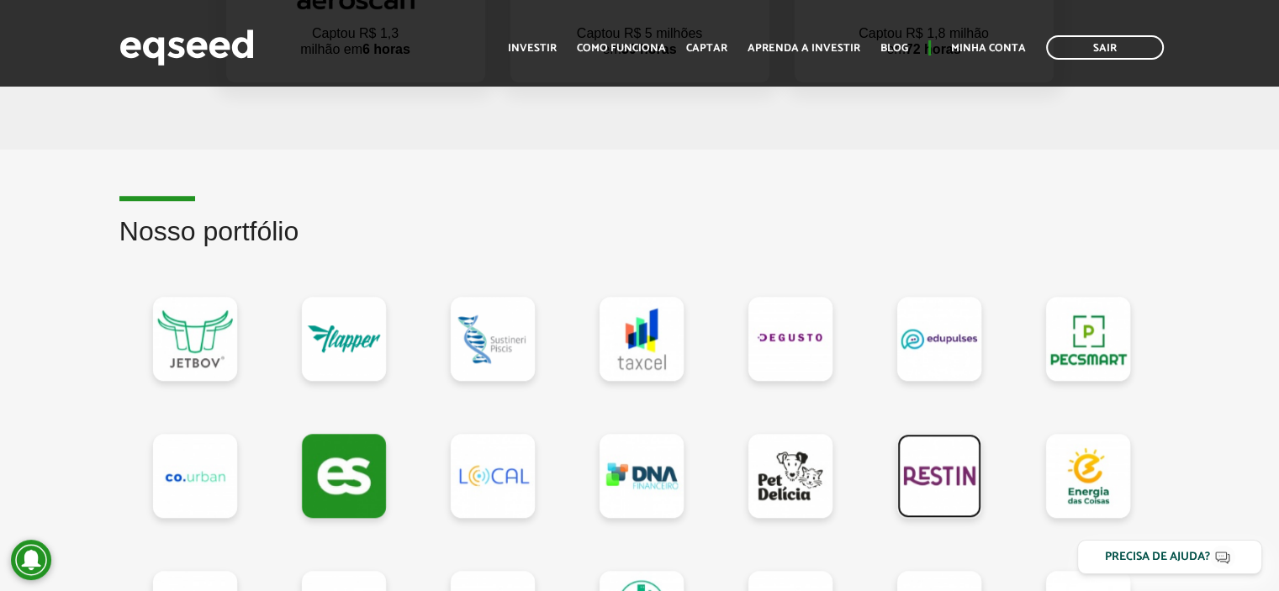
click at [935, 474] on link at bounding box center [939, 476] width 84 height 84
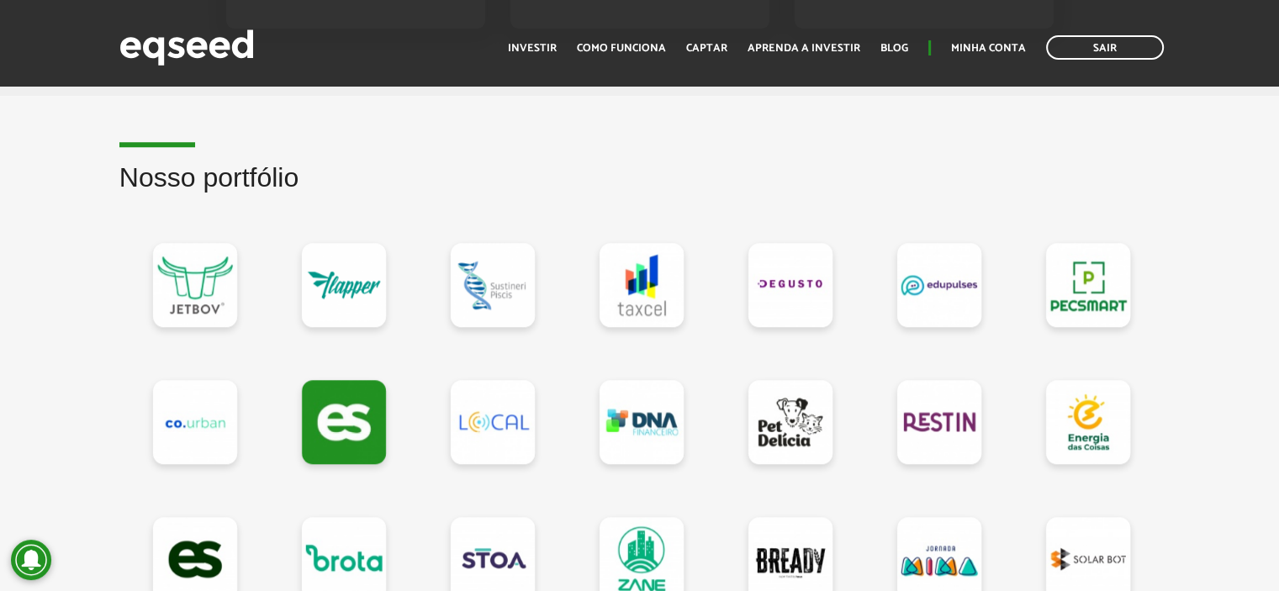
scroll to position [1429, 0]
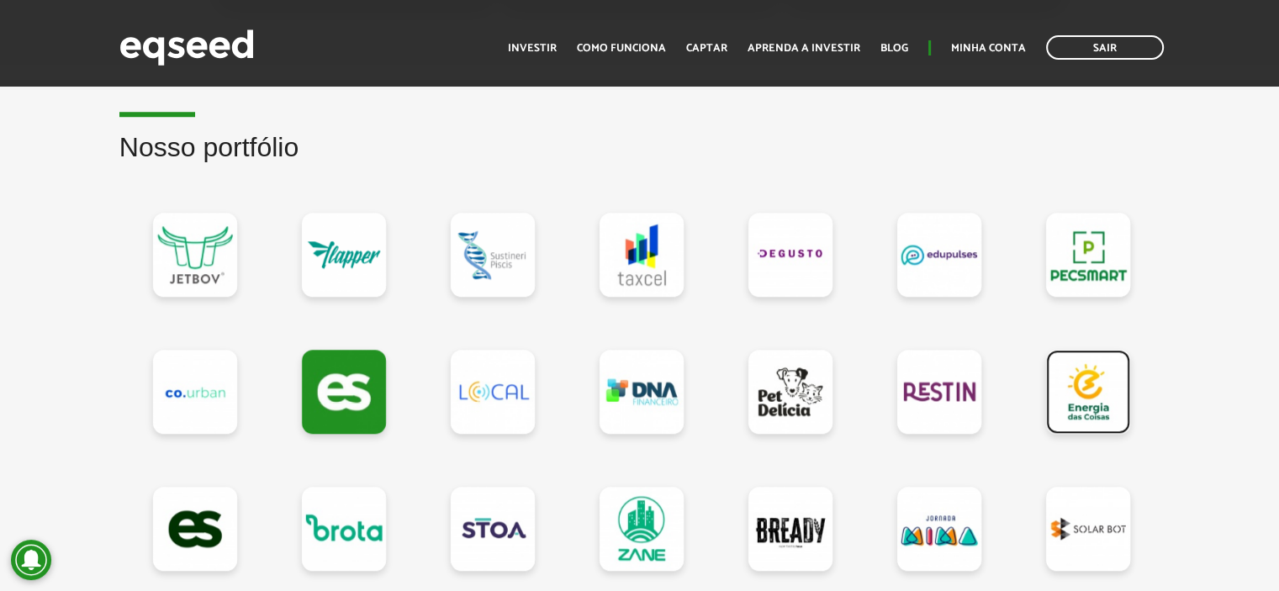
click at [1080, 384] on link at bounding box center [1088, 392] width 84 height 84
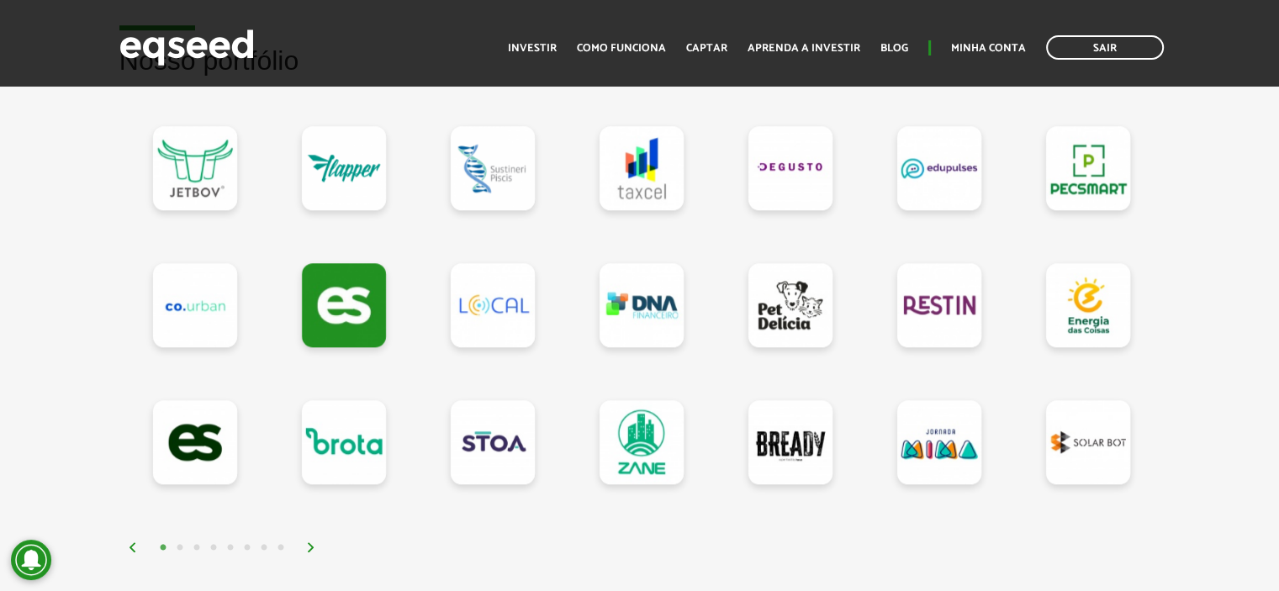
scroll to position [1682, 0]
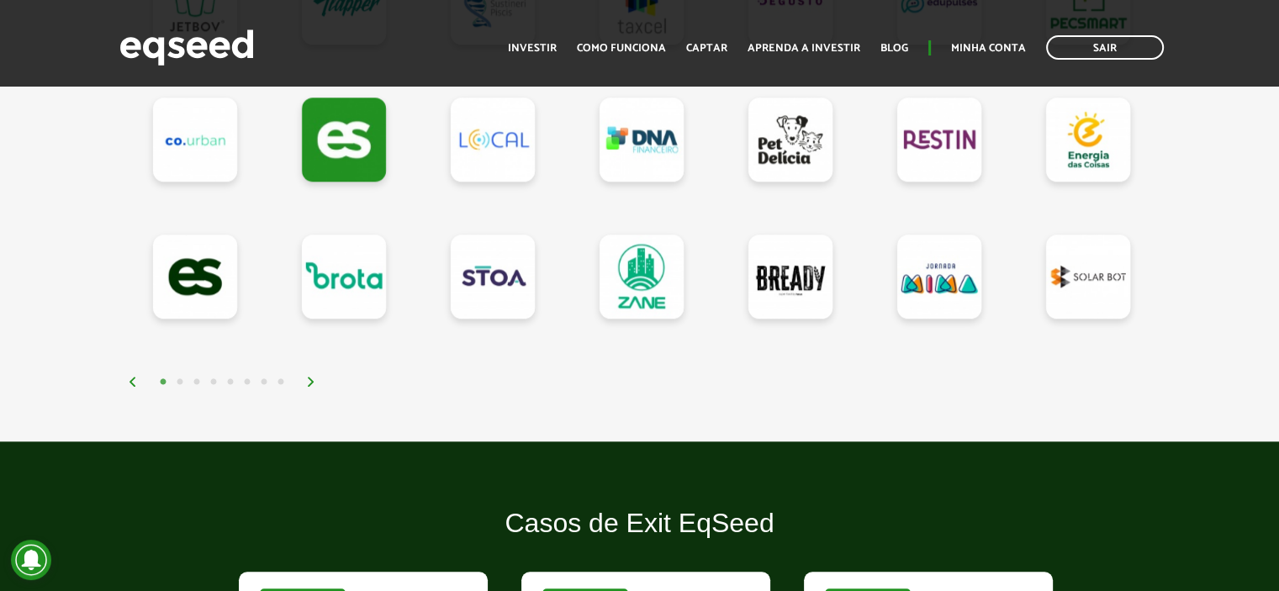
click at [308, 377] on img at bounding box center [311, 382] width 10 height 10
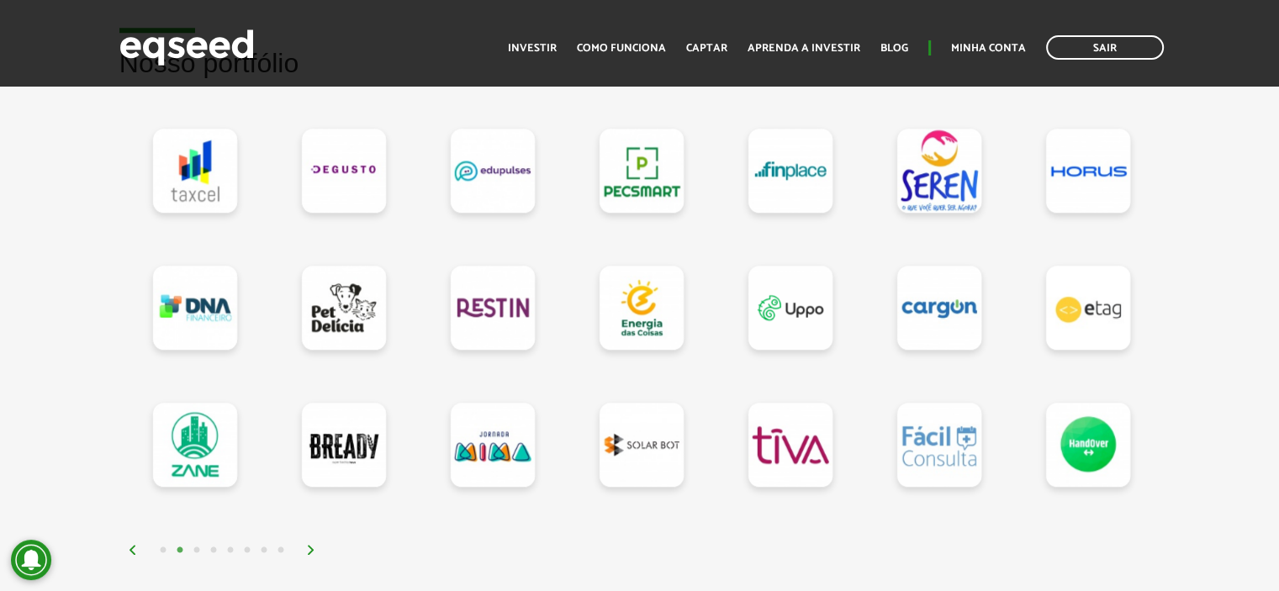
scroll to position [1513, 0]
click at [935, 434] on link at bounding box center [939, 445] width 84 height 84
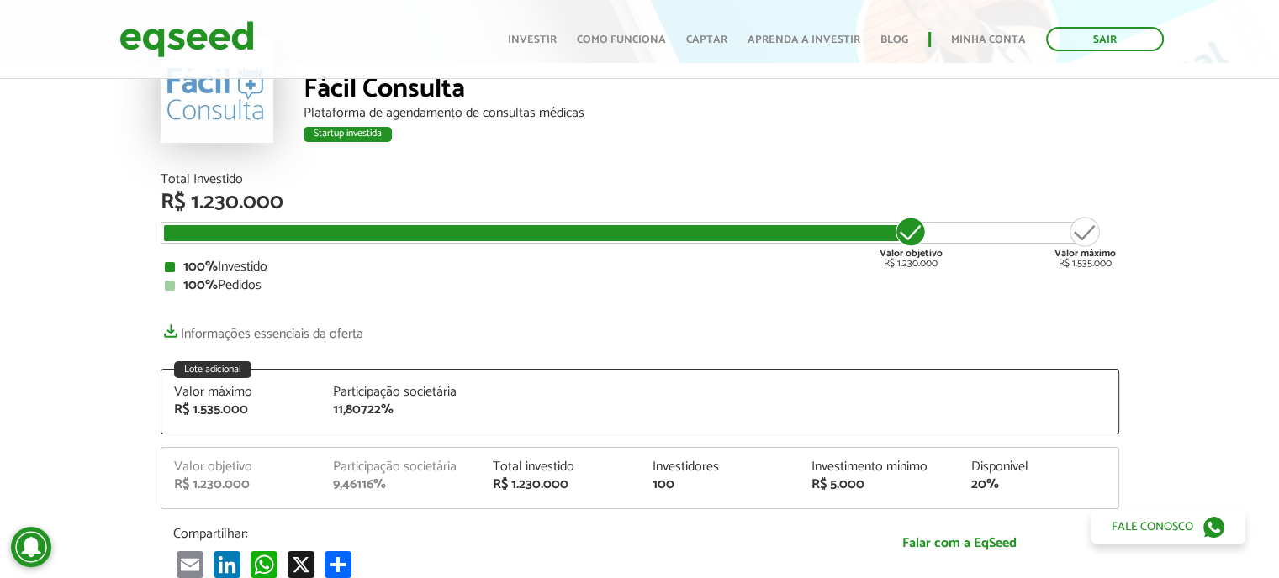
scroll to position [84, 0]
